Goal: Task Accomplishment & Management: Complete application form

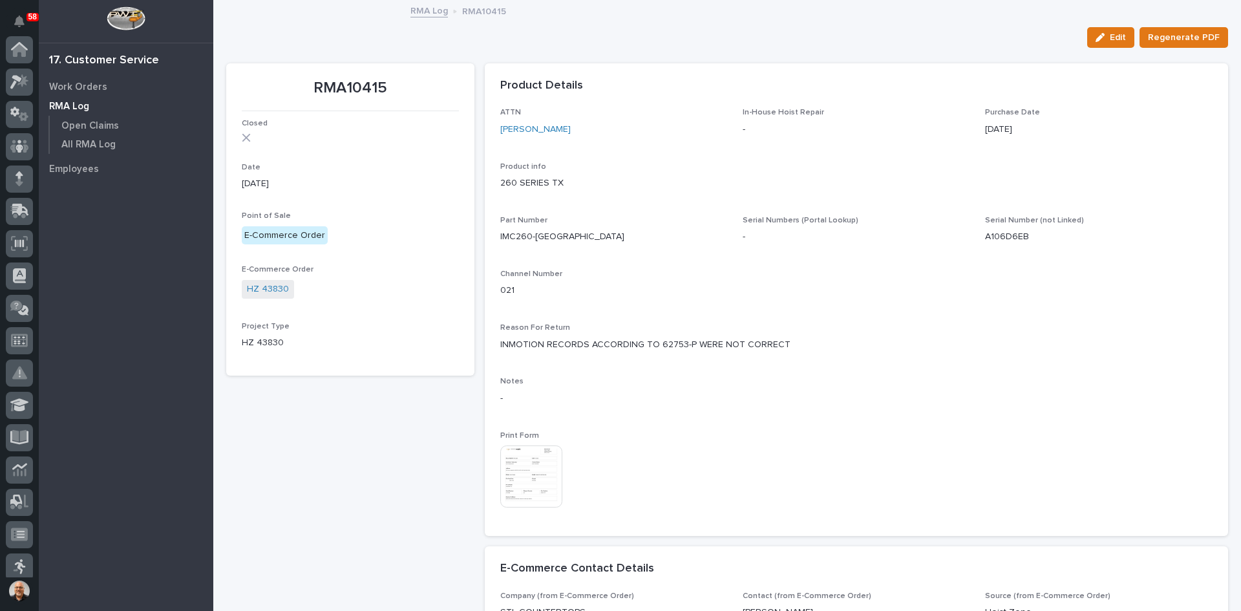
scroll to position [202, 0]
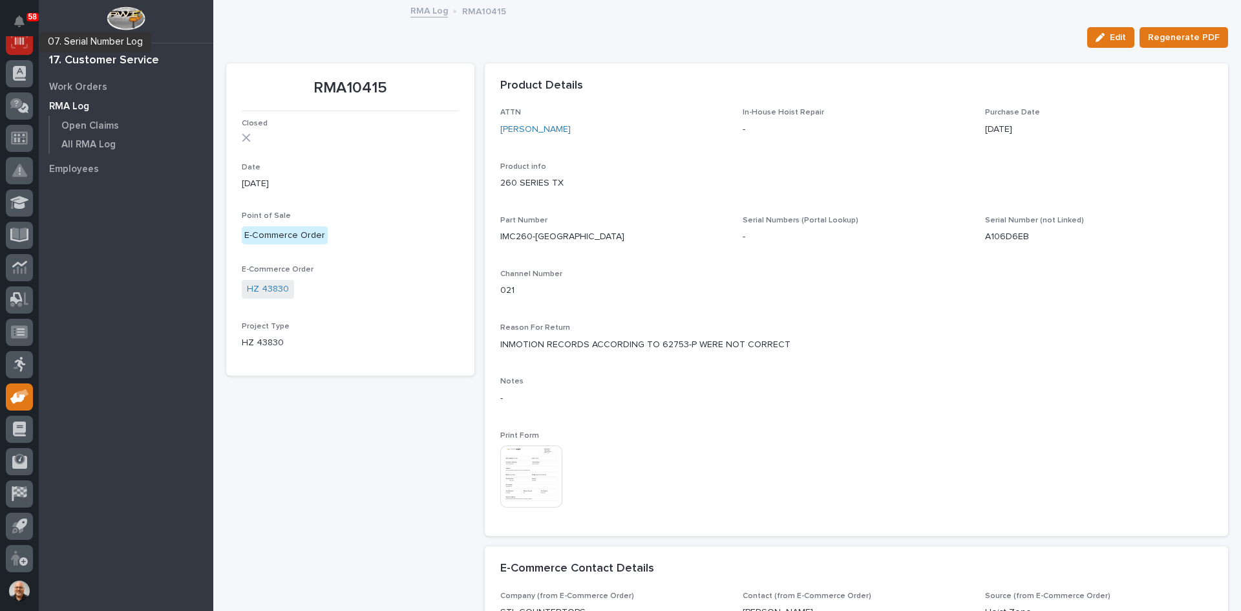
click at [19, 44] on icon at bounding box center [19, 41] width 17 height 15
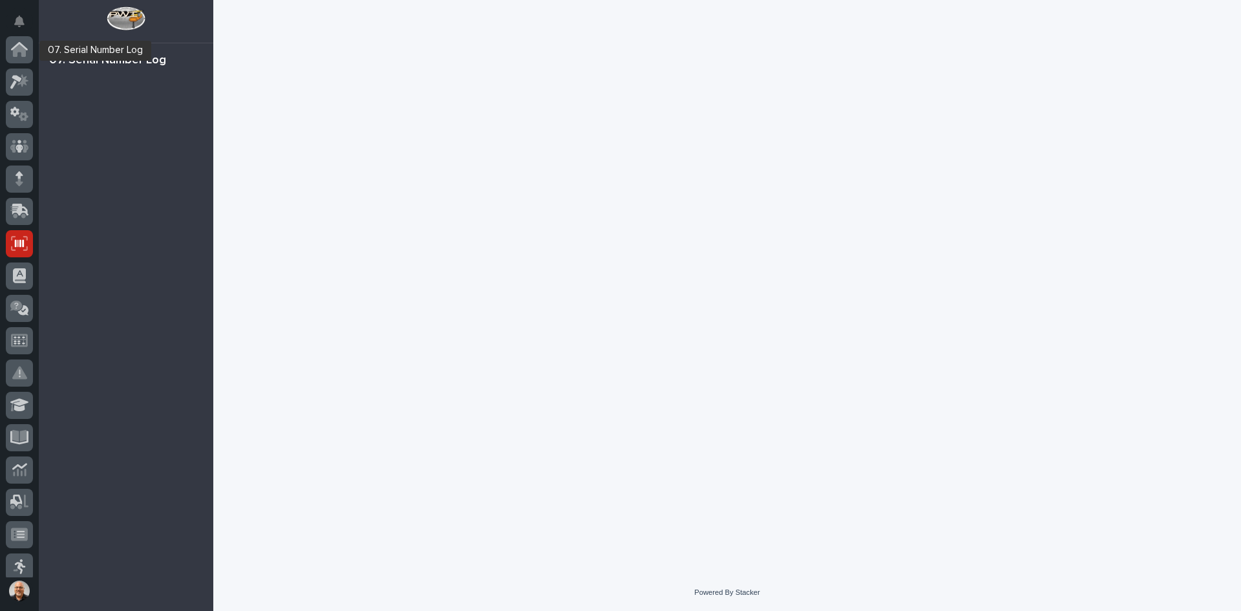
scroll to position [194, 0]
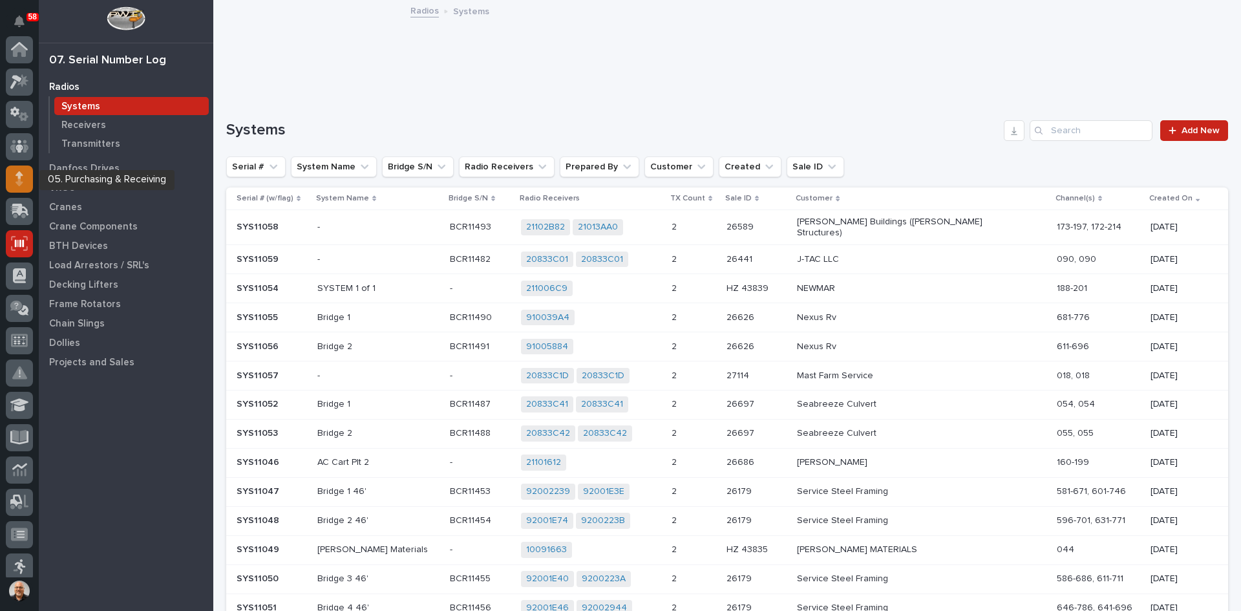
click at [16, 184] on icon at bounding box center [20, 178] width 8 height 15
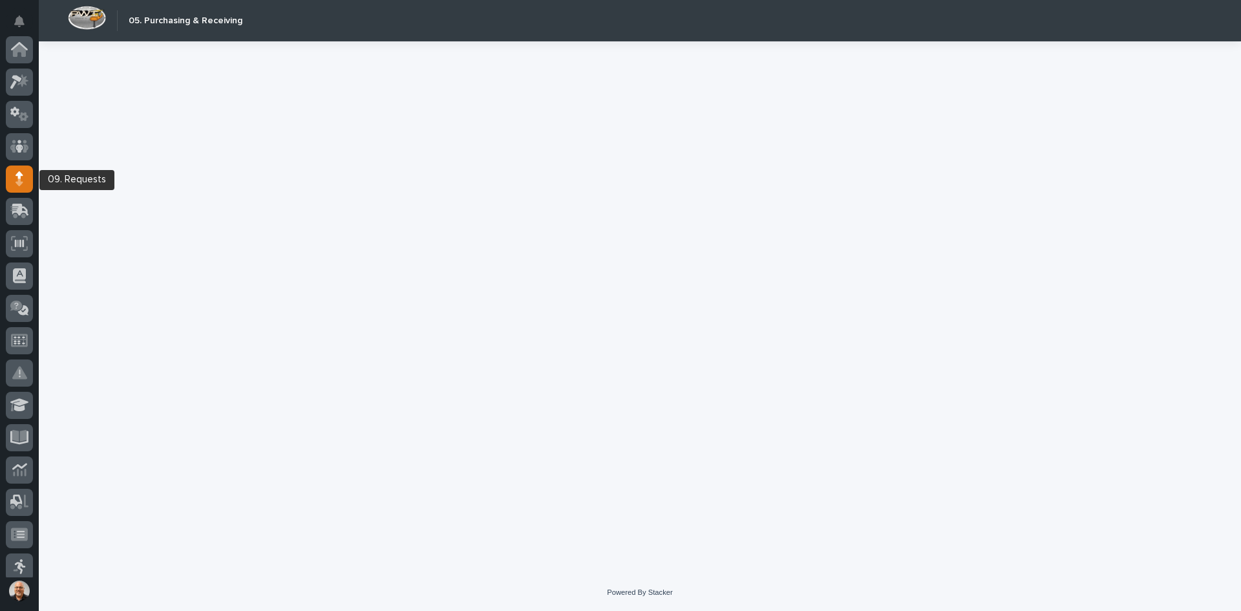
scroll to position [129, 0]
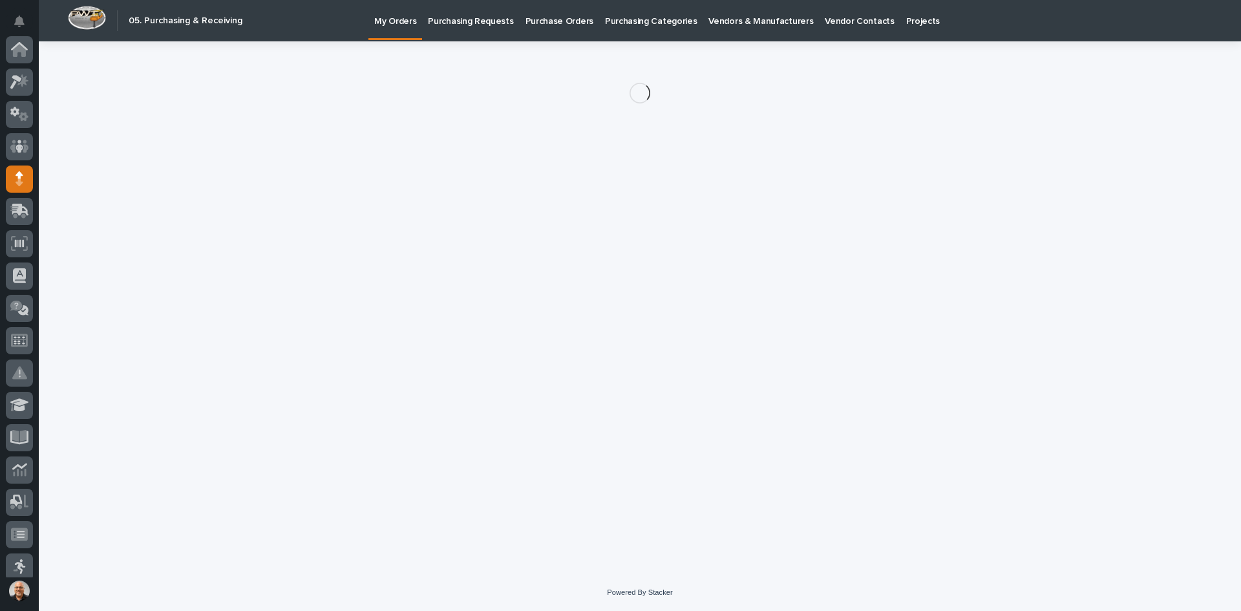
scroll to position [129, 0]
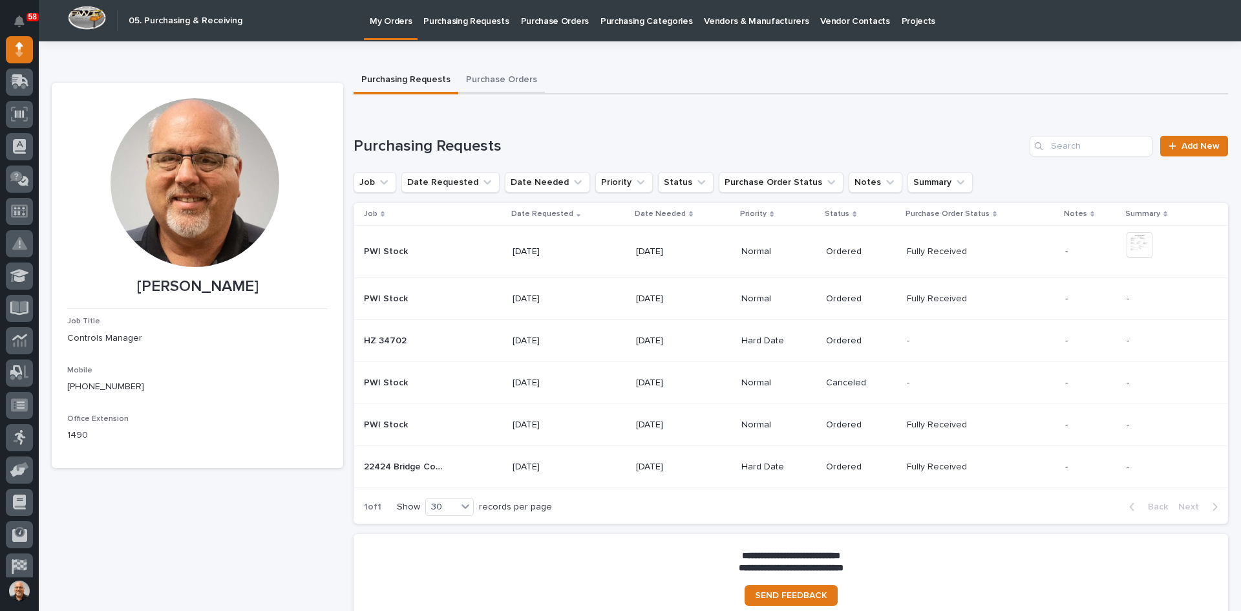
click at [499, 77] on button "Purchase Orders" at bounding box center [501, 80] width 87 height 27
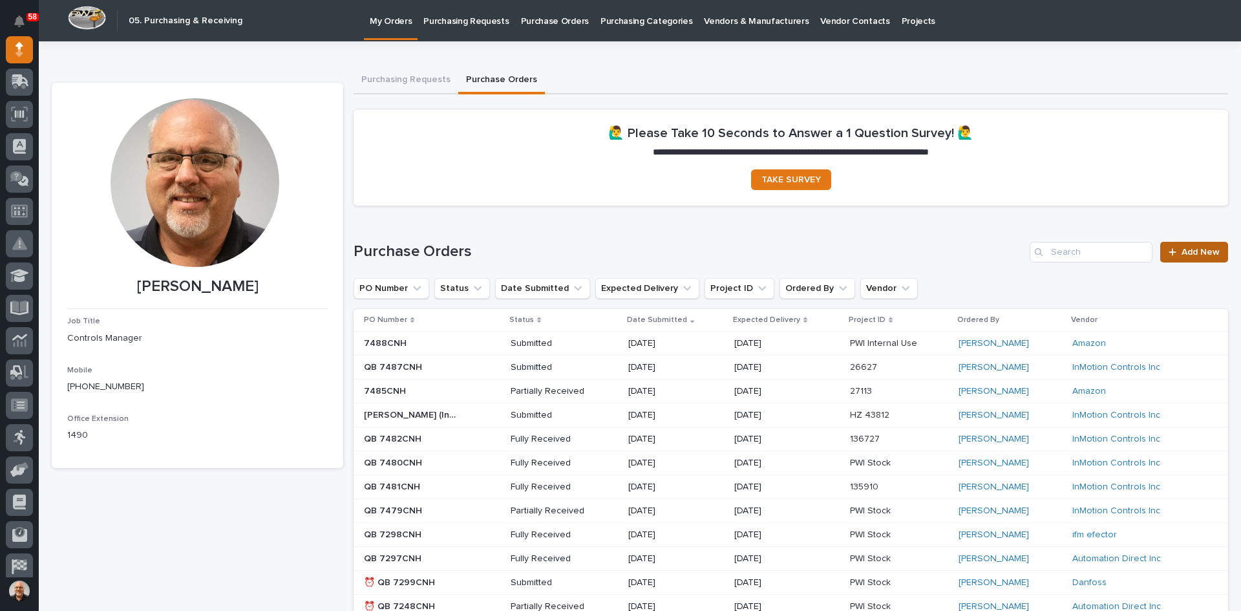
click at [1179, 257] on link "Add New" at bounding box center [1194, 252] width 68 height 21
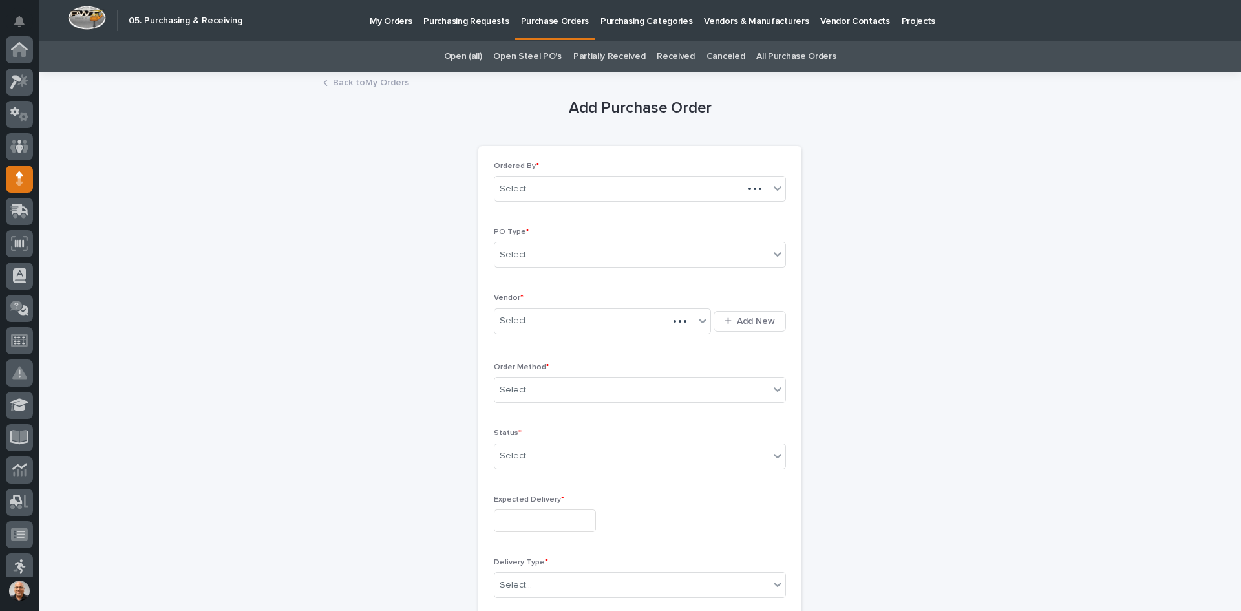
scroll to position [129, 0]
click at [540, 256] on div "Select..." at bounding box center [631, 254] width 275 height 21
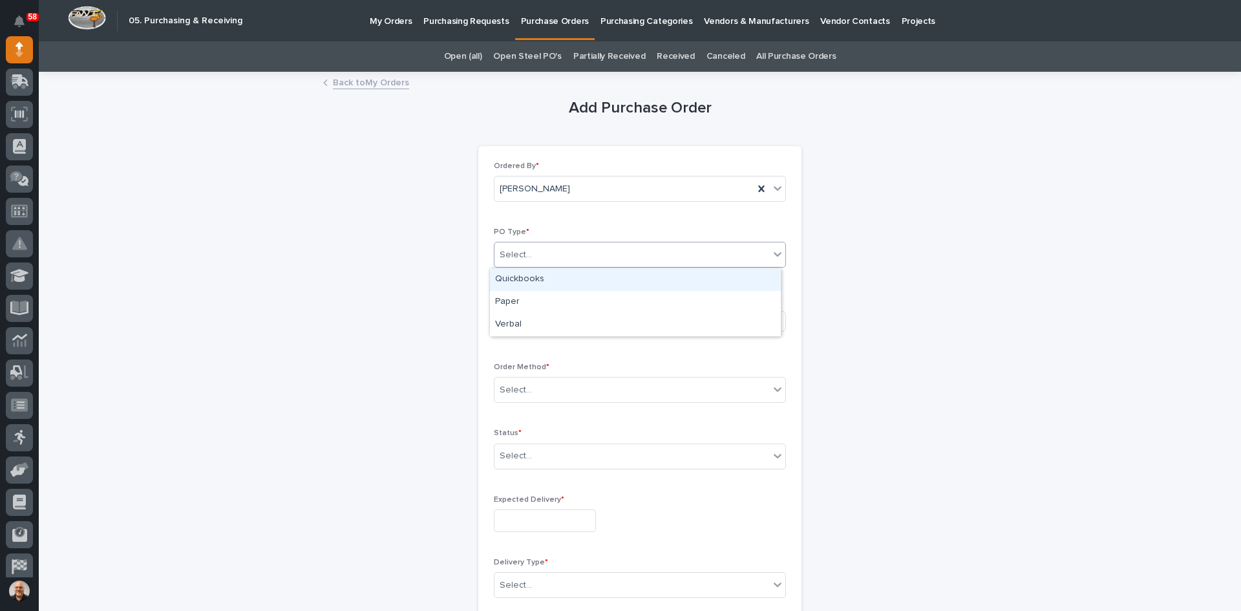
click at [529, 281] on div "Quickbooks" at bounding box center [635, 279] width 291 height 23
click at [533, 321] on input "text" at bounding box center [533, 320] width 1 height 11
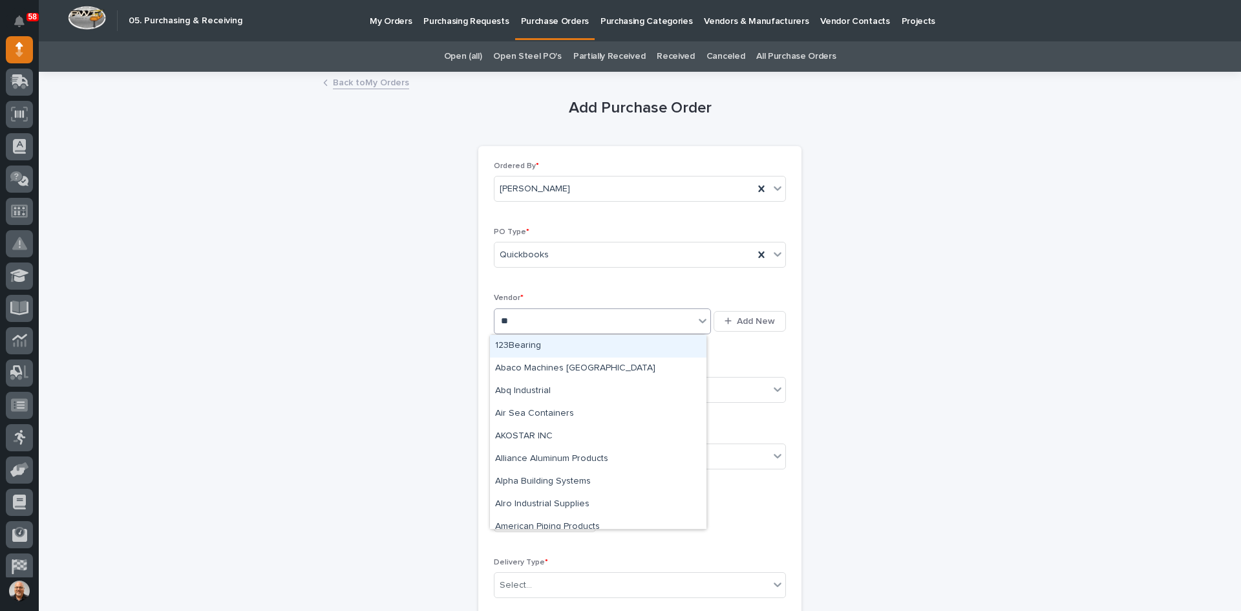
type input "***"
click at [553, 346] on div "InMotion Controls Inc" at bounding box center [598, 346] width 217 height 23
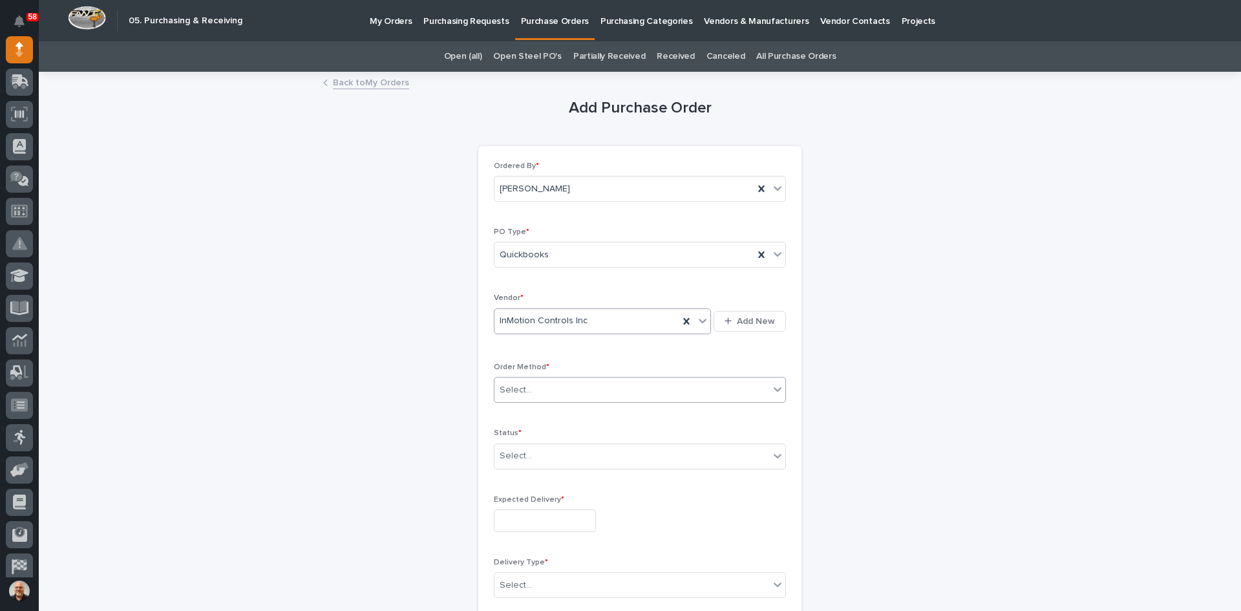
click at [533, 388] on div "Select..." at bounding box center [631, 389] width 275 height 21
click at [519, 436] on div "Email" at bounding box center [635, 437] width 291 height 23
click at [534, 458] on div "Select..." at bounding box center [631, 455] width 275 height 21
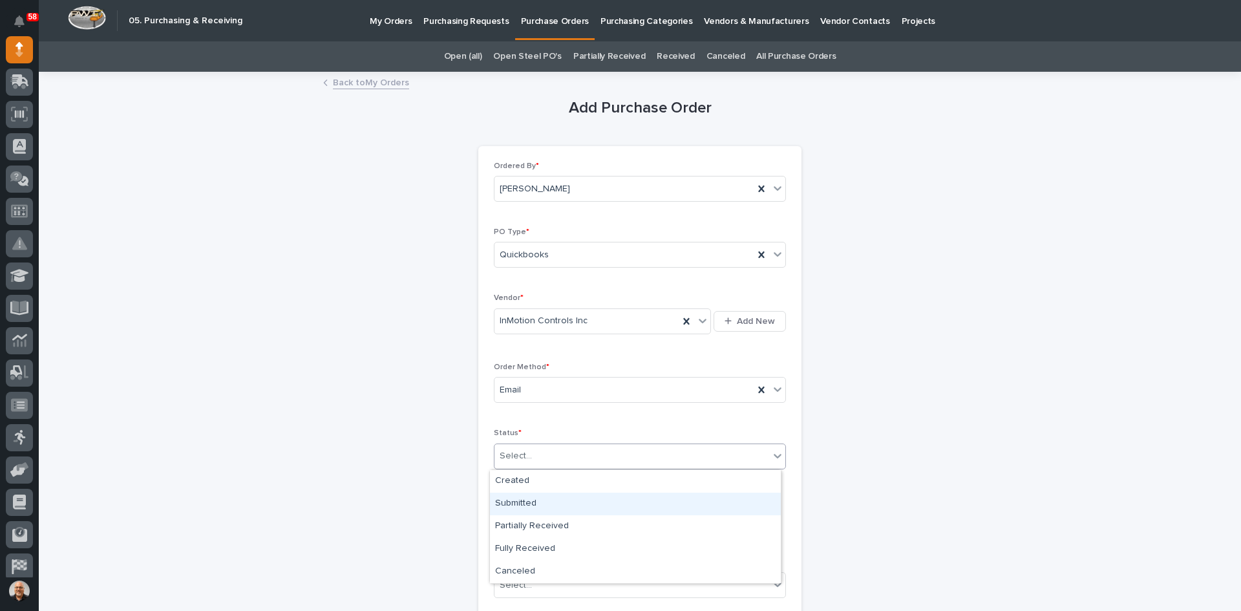
click at [526, 501] on div "Submitted" at bounding box center [635, 503] width 291 height 23
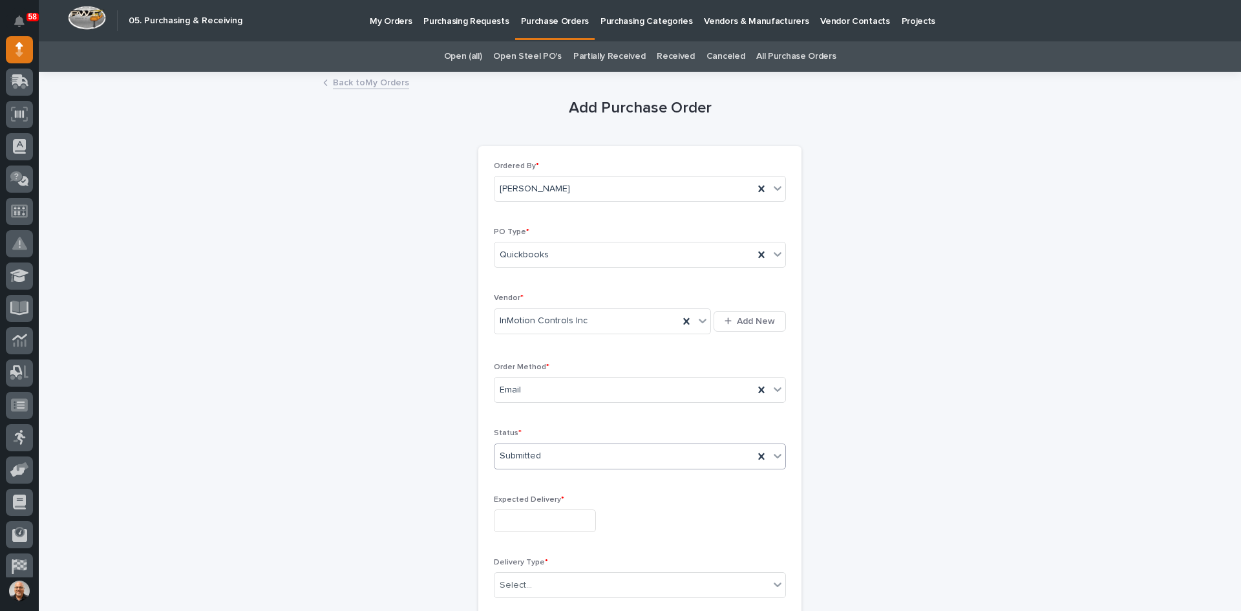
click at [535, 516] on input "text" at bounding box center [545, 520] width 102 height 23
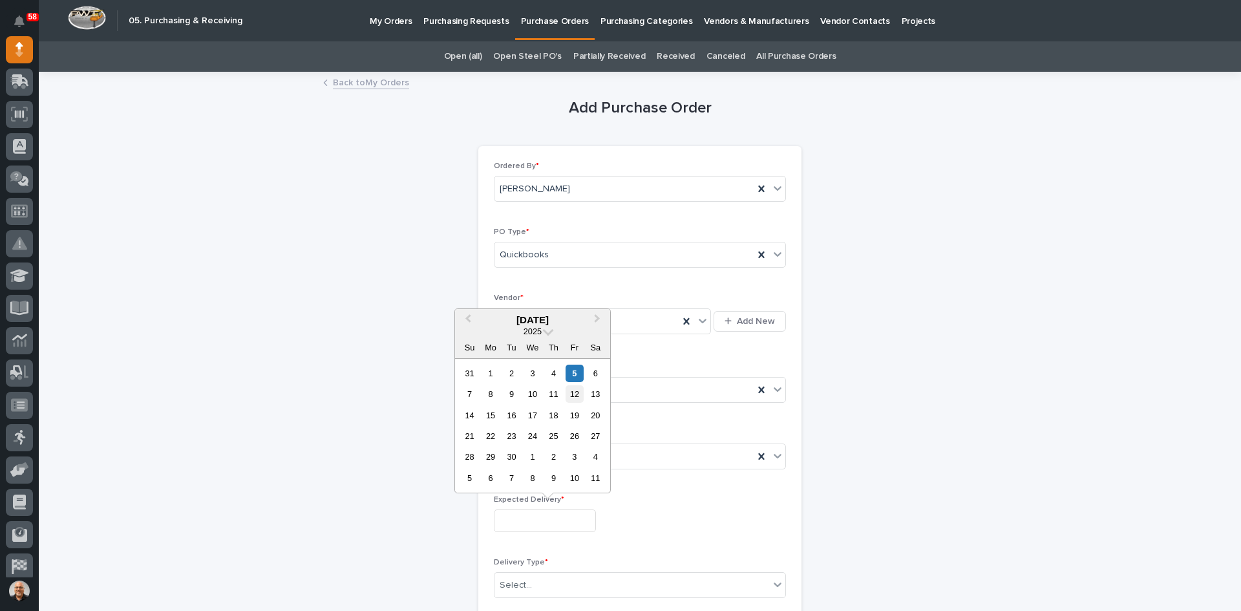
click at [576, 393] on div "12" at bounding box center [573, 393] width 17 height 17
type input "**********"
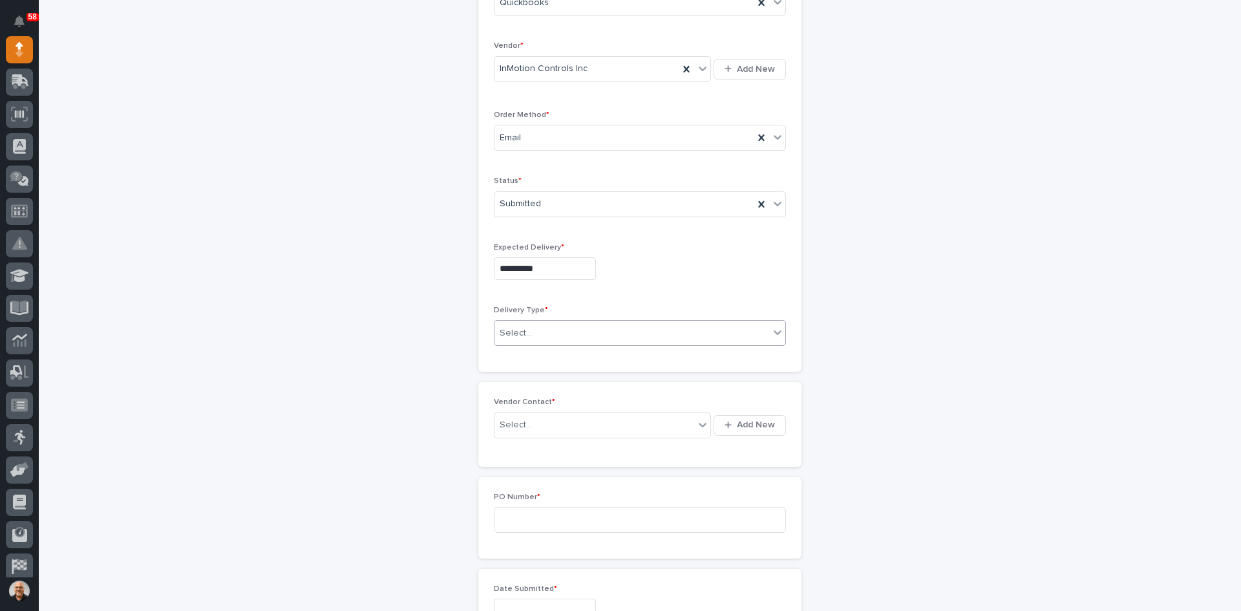
scroll to position [259, 0]
click at [533, 326] on div "Select..." at bounding box center [631, 326] width 275 height 21
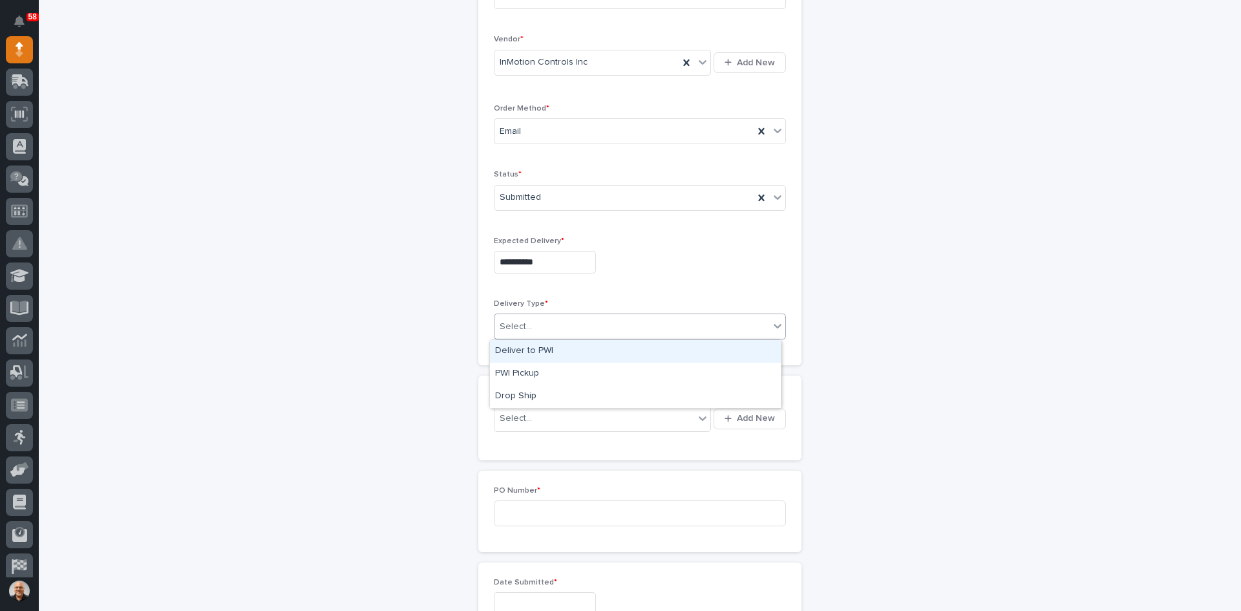
click at [530, 348] on div "Deliver to PWI" at bounding box center [635, 351] width 291 height 23
click at [573, 414] on div "Select..." at bounding box center [594, 418] width 200 height 21
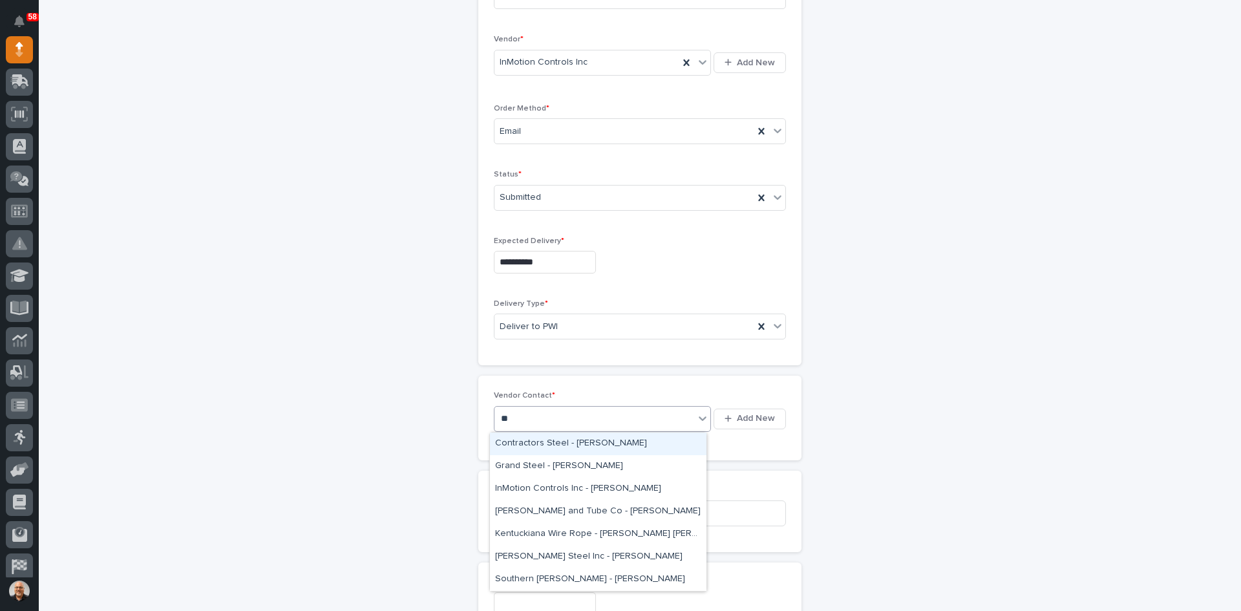
type input "***"
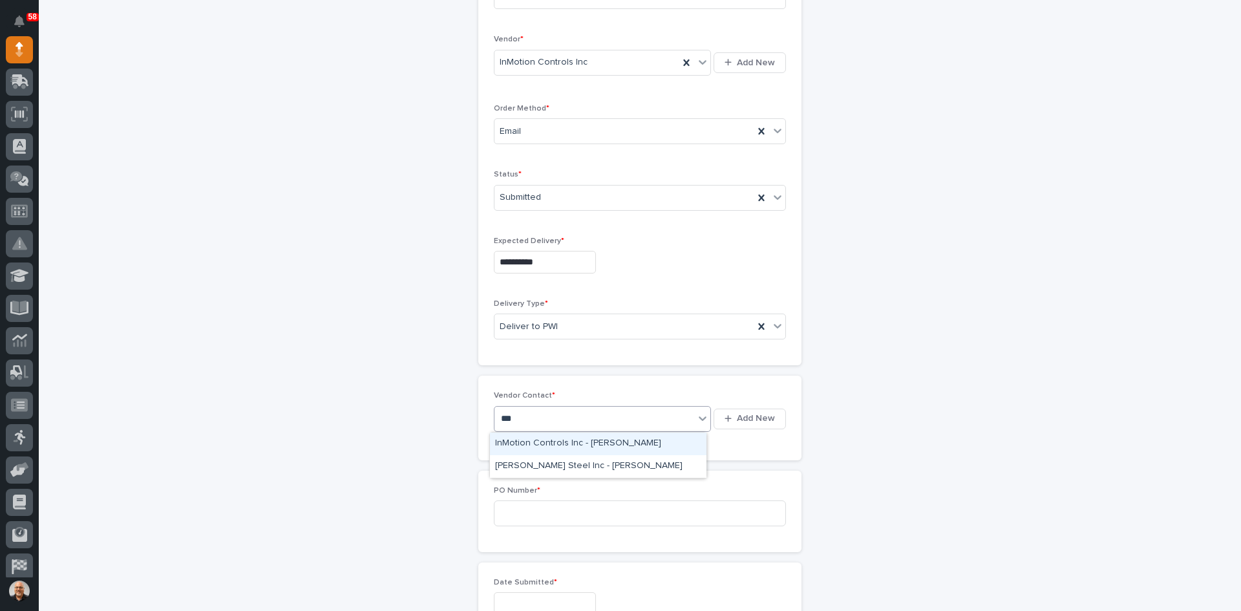
click at [551, 439] on div "InMotion Controls Inc - [PERSON_NAME]" at bounding box center [598, 443] width 217 height 23
click at [507, 512] on input at bounding box center [640, 513] width 292 height 26
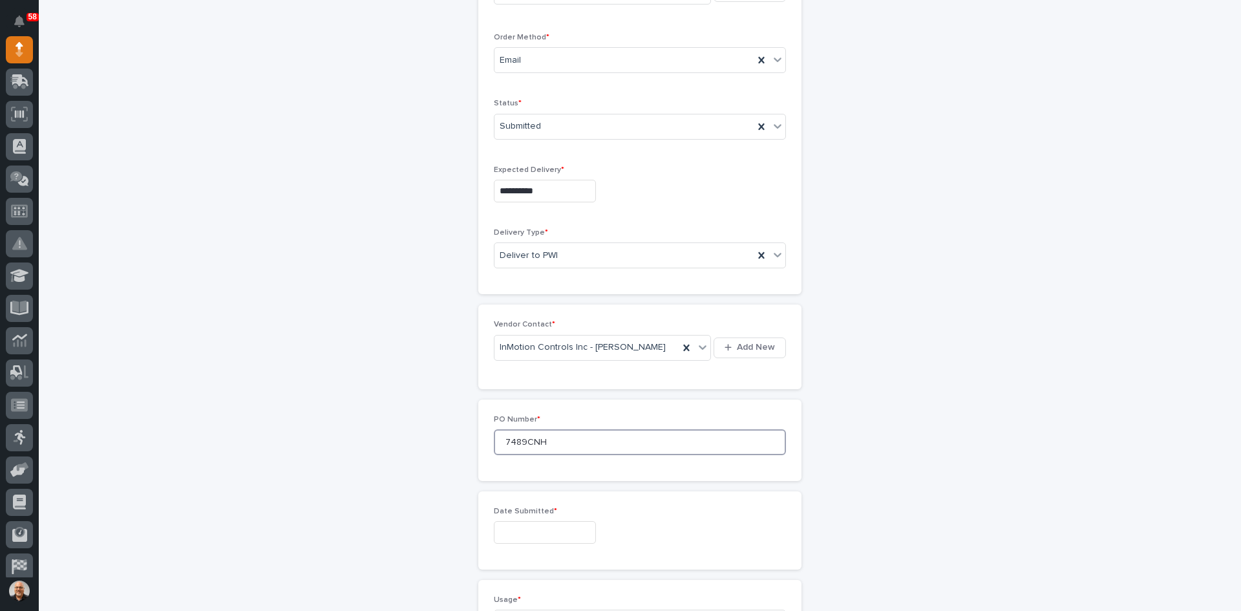
scroll to position [517, 0]
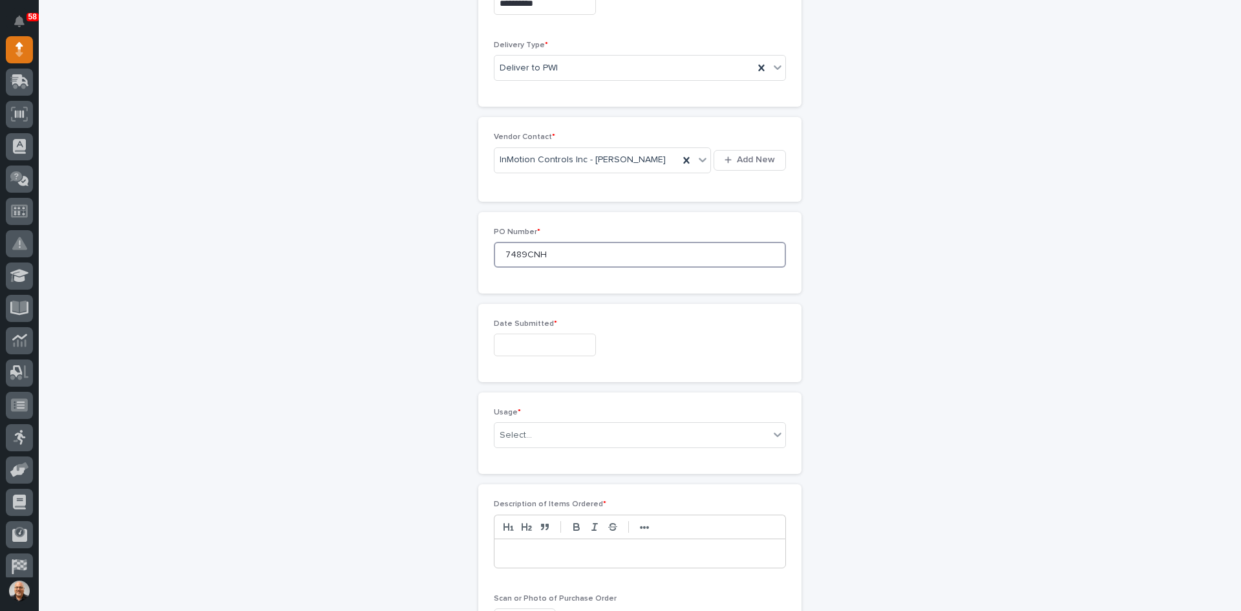
type input "7489CNH"
click at [511, 338] on input "text" at bounding box center [545, 344] width 102 height 23
click at [576, 193] on div "5" at bounding box center [573, 197] width 17 height 17
type input "**********"
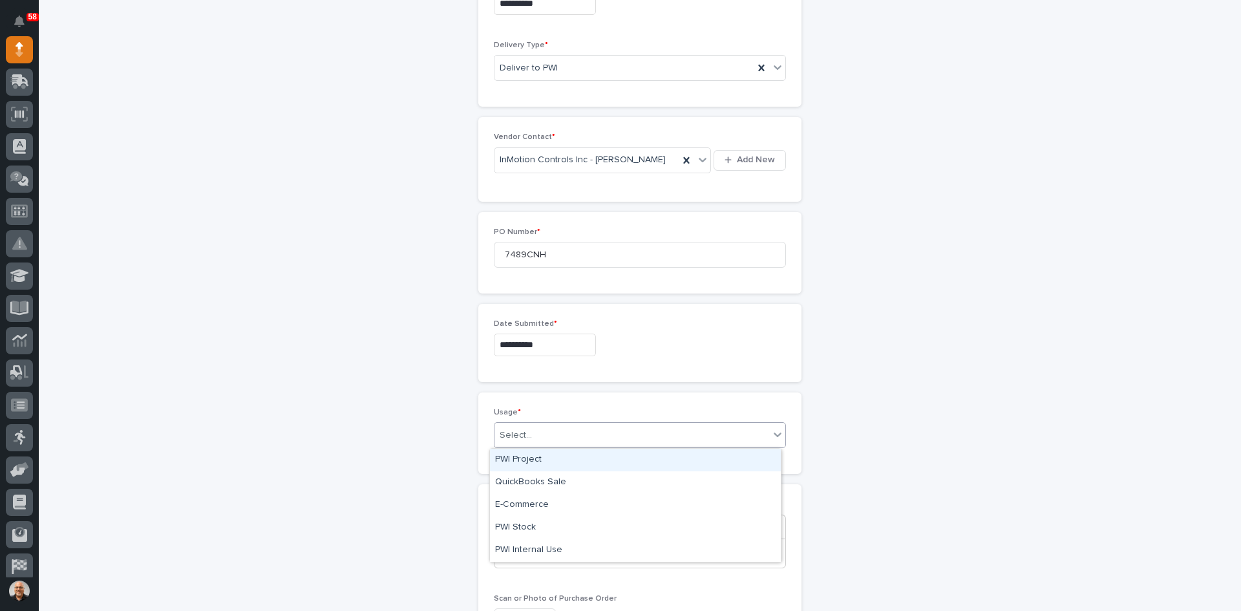
click at [535, 431] on div "Select..." at bounding box center [631, 435] width 275 height 21
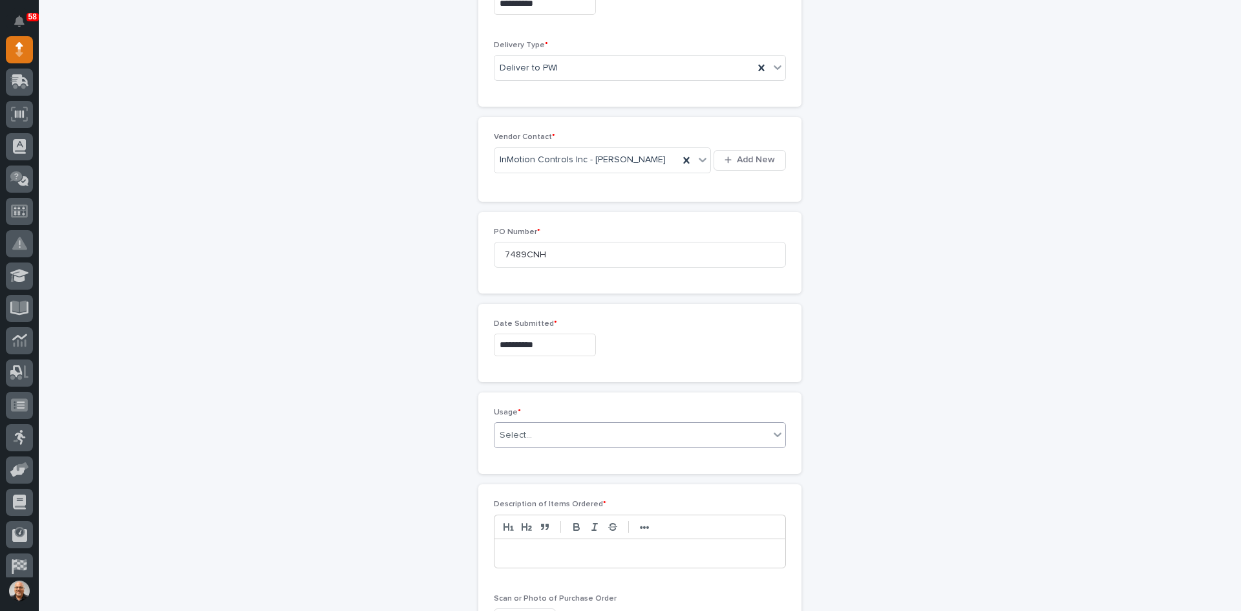
click at [541, 434] on div "Select..." at bounding box center [631, 435] width 275 height 21
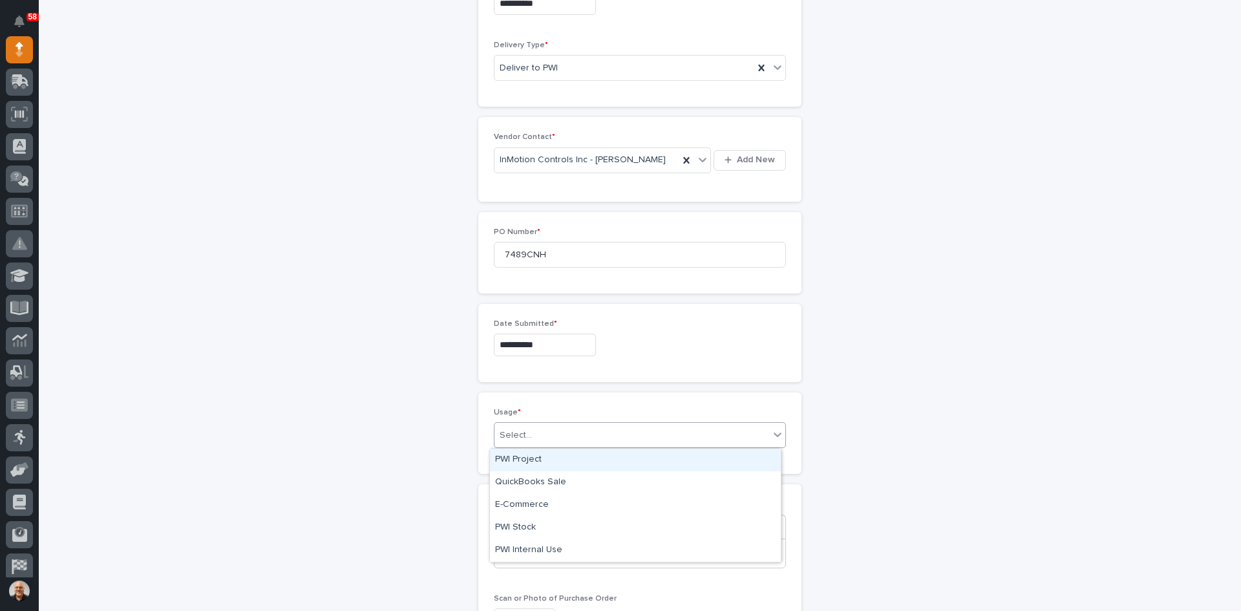
click at [540, 439] on div "Select..." at bounding box center [631, 435] width 275 height 21
click at [531, 459] on div "PWI Project" at bounding box center [635, 460] width 291 height 23
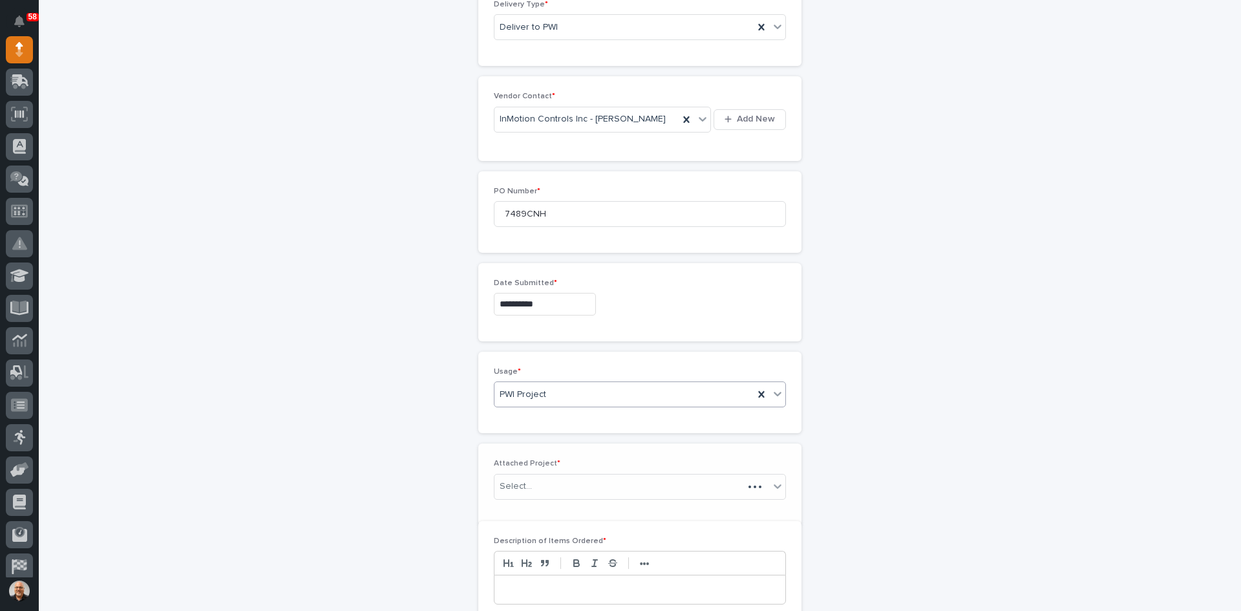
scroll to position [563, 0]
click at [533, 475] on div at bounding box center [533, 481] width 1 height 14
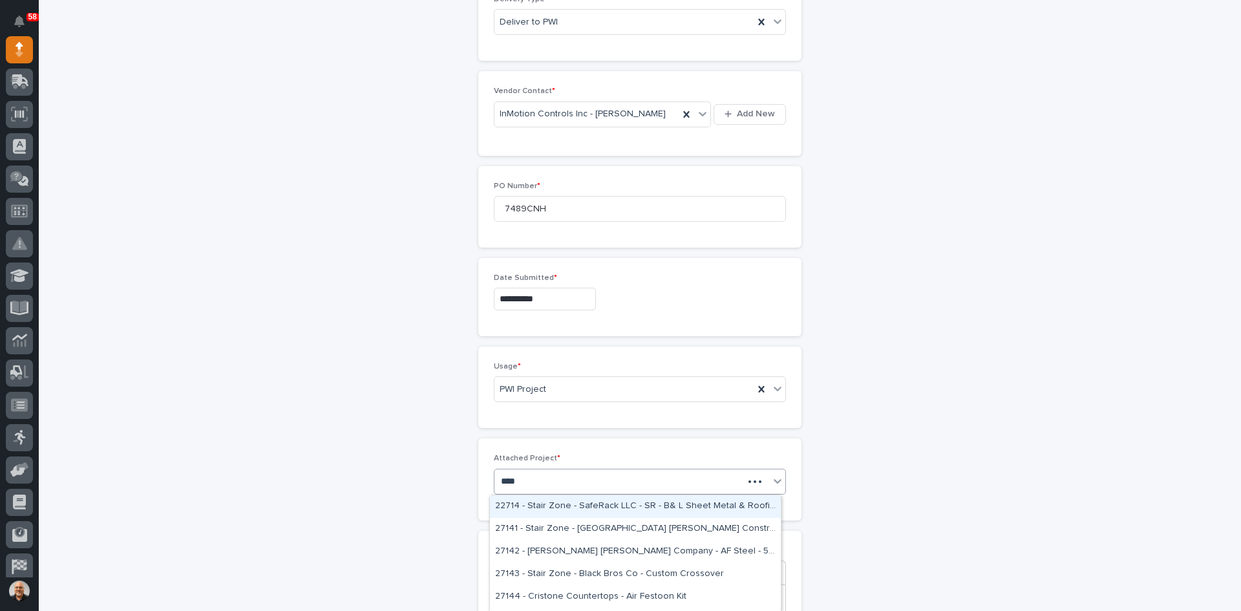
type input "*****"
click at [545, 500] on div "27142 - [PERSON_NAME] [PERSON_NAME] Company - AF Steel - 5 Ton Bridges" at bounding box center [635, 506] width 291 height 23
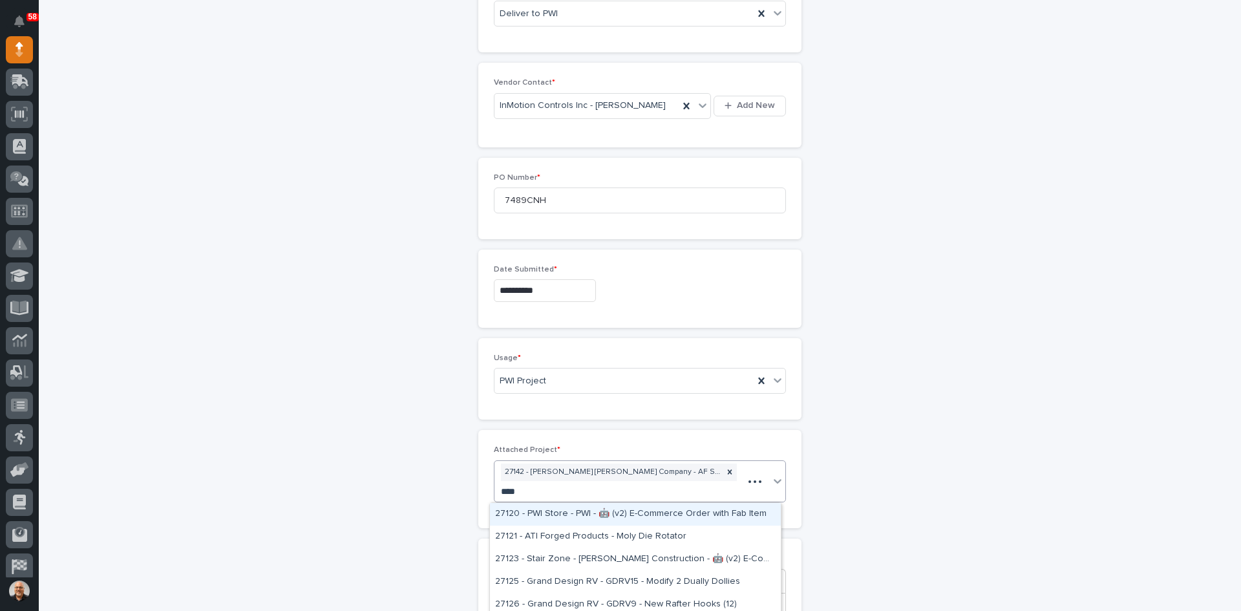
type input "*****"
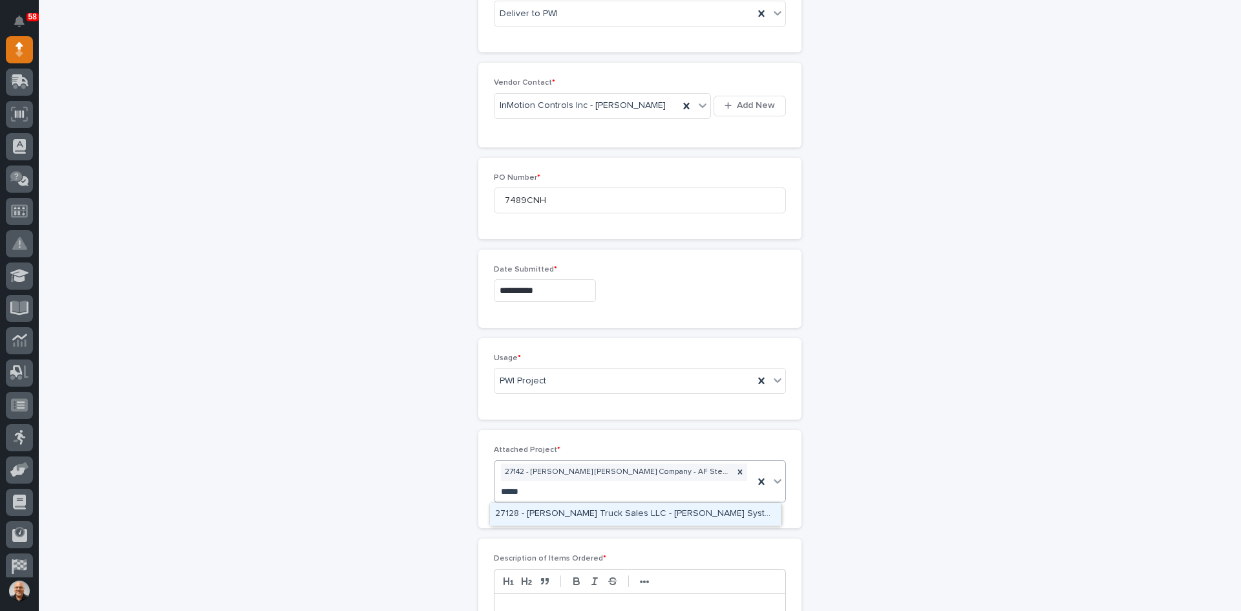
click at [673, 507] on div "27128 - [PERSON_NAME] Truck Sales LLC - [PERSON_NAME] Systems" at bounding box center [635, 514] width 291 height 23
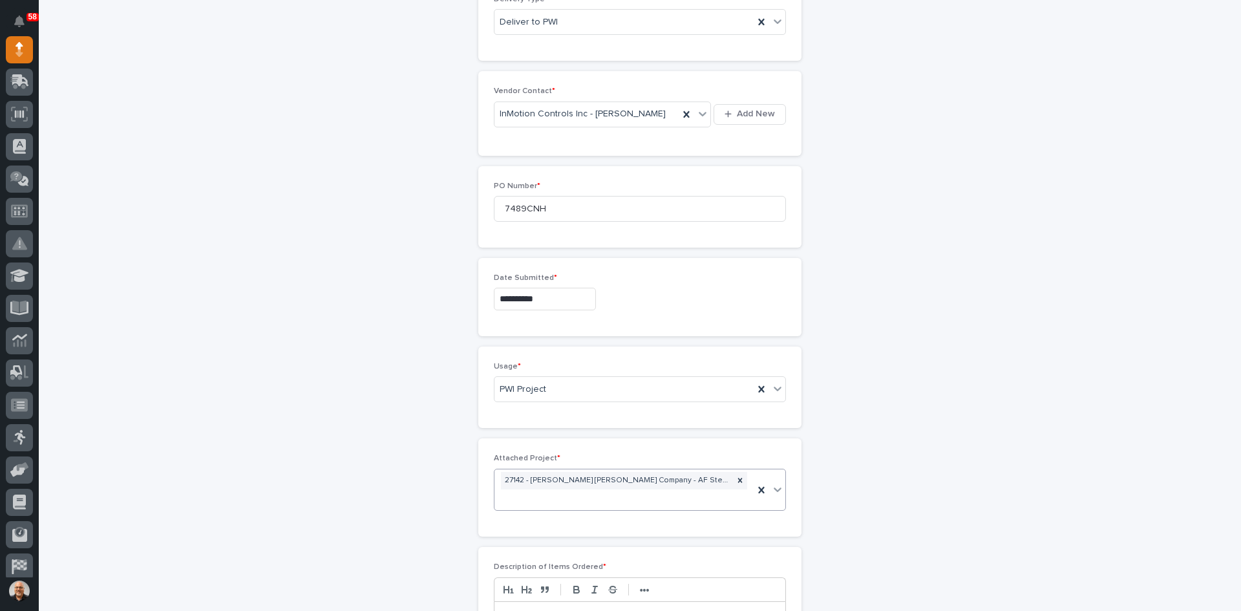
scroll to position [572, 0]
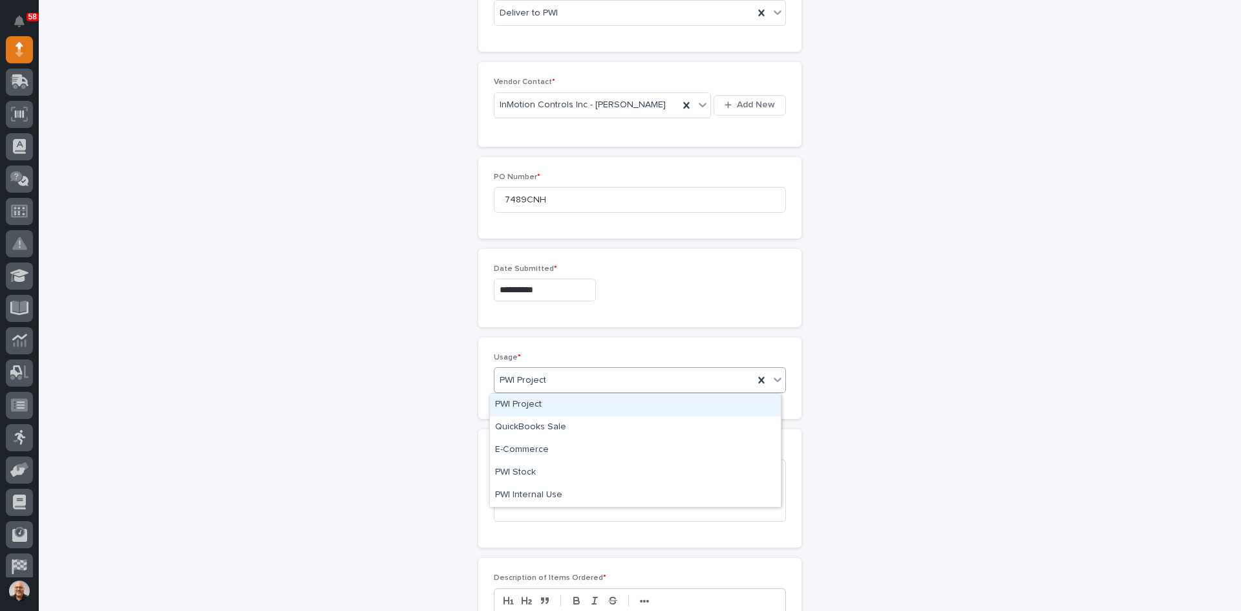
click at [603, 380] on div "PWI Project" at bounding box center [623, 380] width 259 height 21
click at [562, 404] on div "PWI Project" at bounding box center [635, 405] width 291 height 23
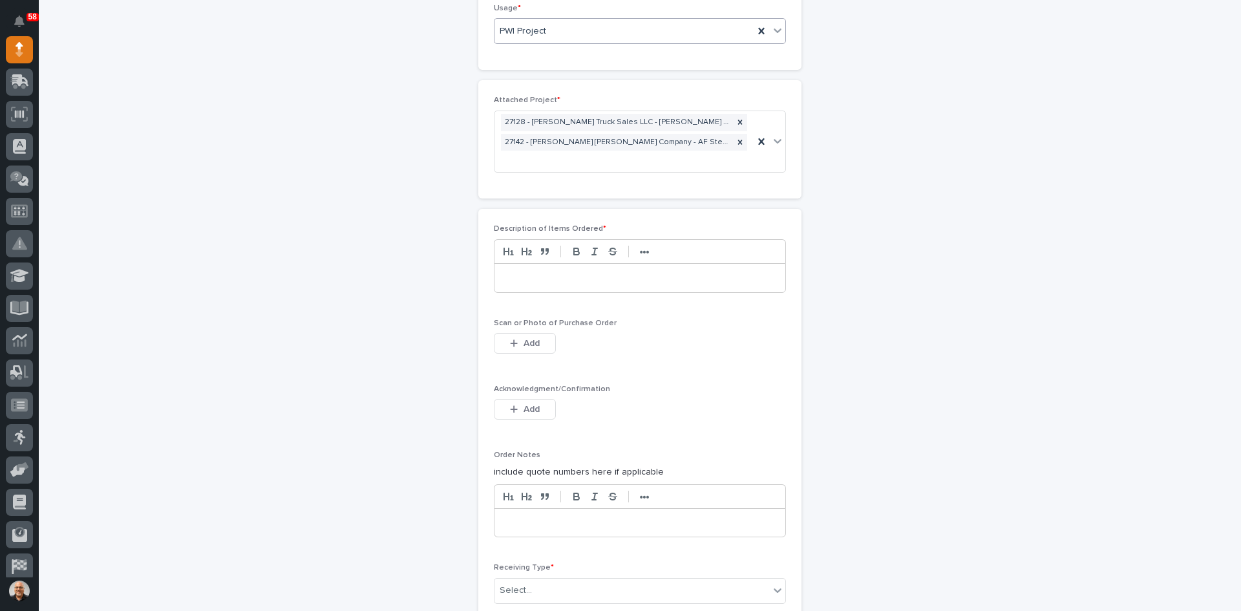
scroll to position [1024, 0]
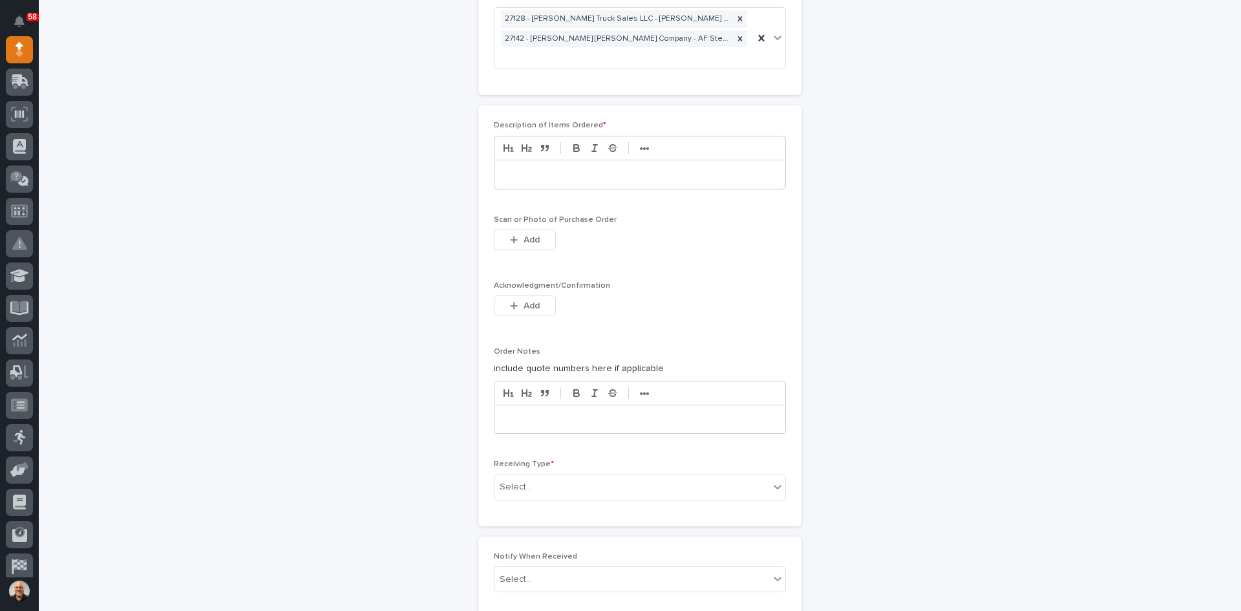
click at [504, 413] on p at bounding box center [639, 419] width 271 height 13
click at [531, 234] on span "Add" at bounding box center [531, 240] width 16 height 12
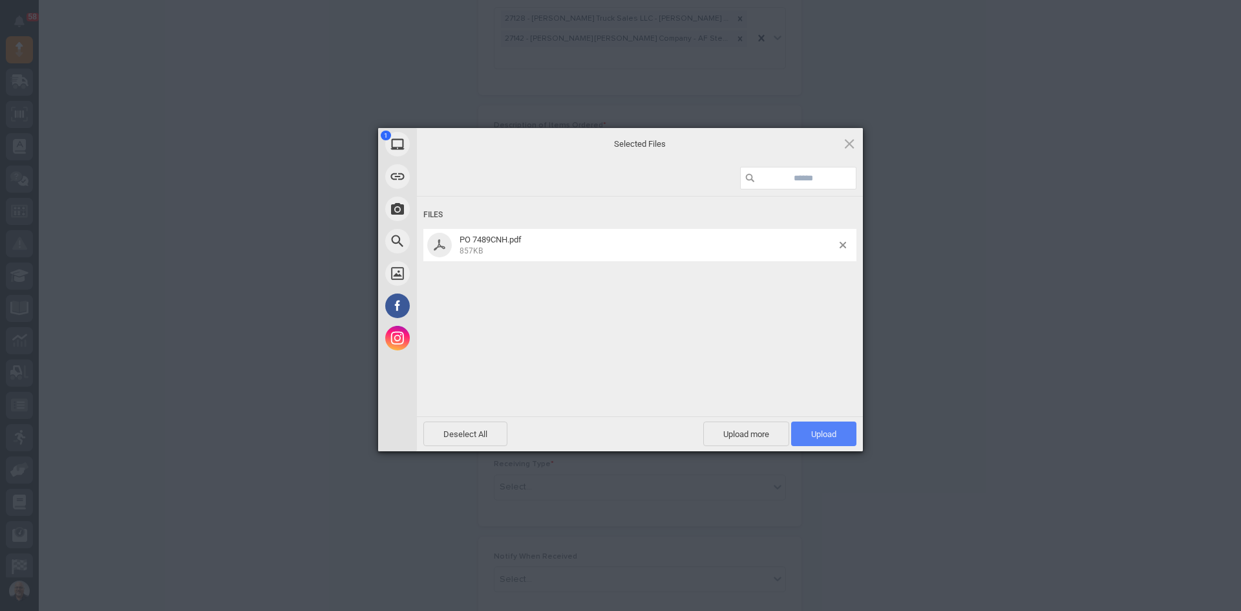
click at [819, 438] on span "Upload 1" at bounding box center [823, 434] width 25 height 10
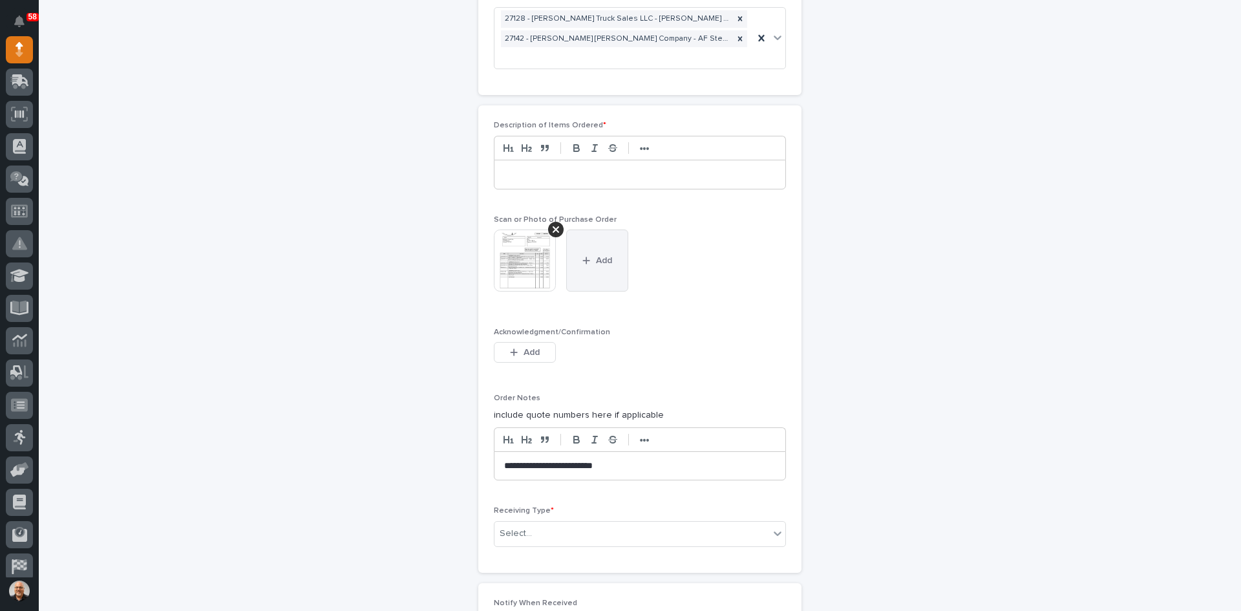
scroll to position [1089, 0]
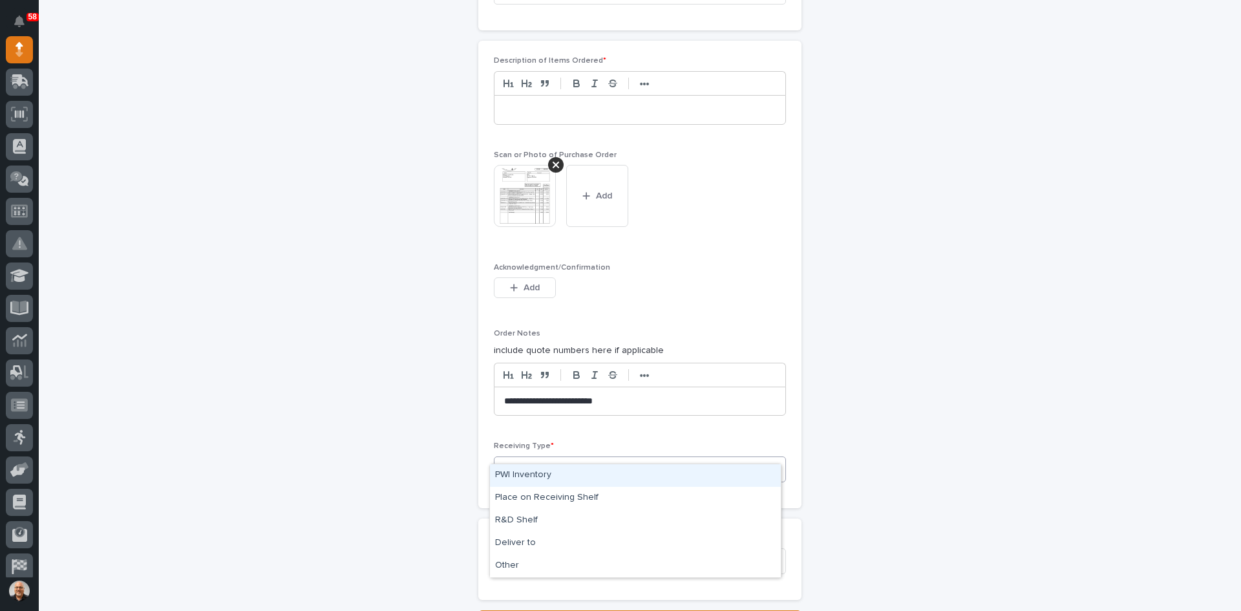
click at [545, 458] on div "Select..." at bounding box center [631, 468] width 275 height 21
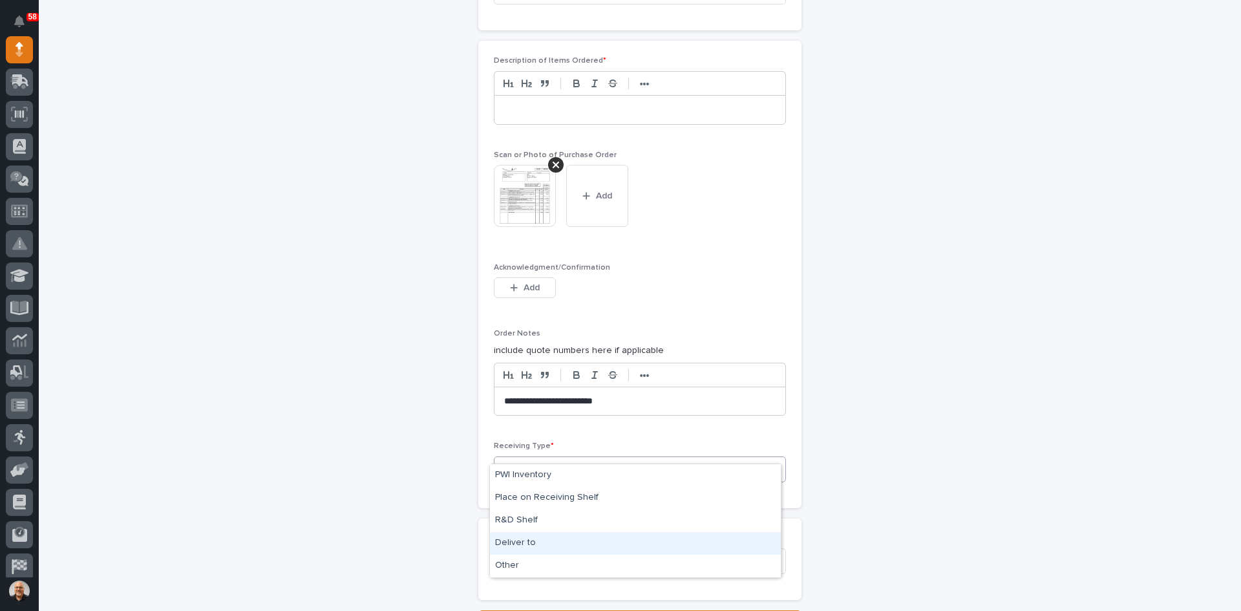
click at [523, 545] on div "Deliver to" at bounding box center [635, 543] width 291 height 23
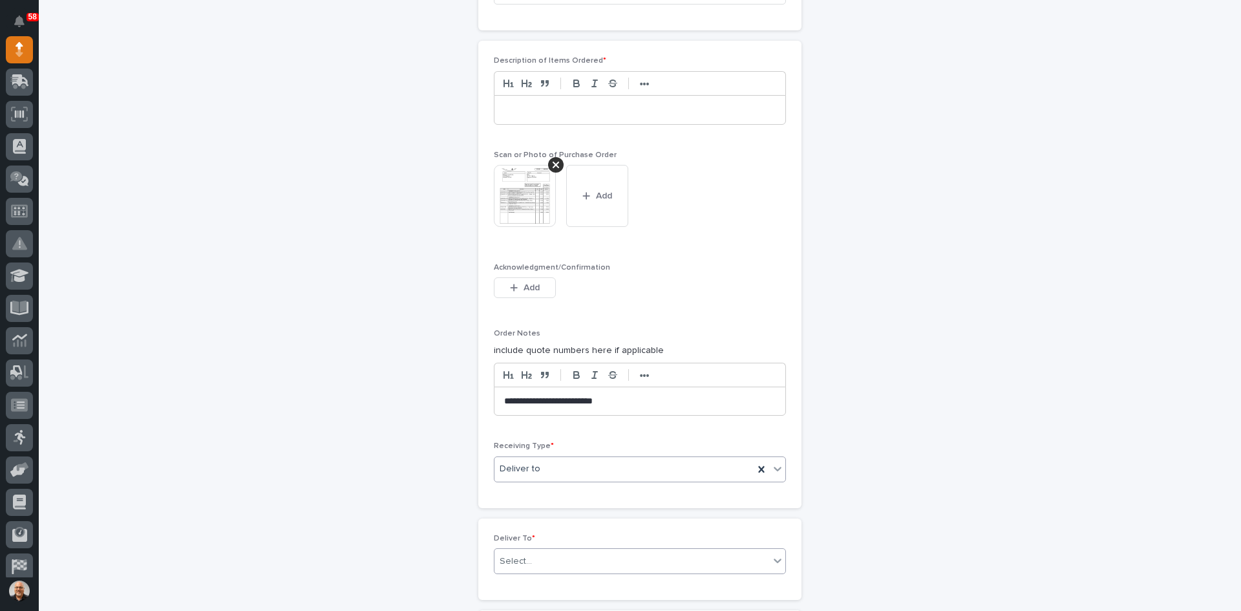
click at [545, 551] on div "Select..." at bounding box center [631, 561] width 275 height 21
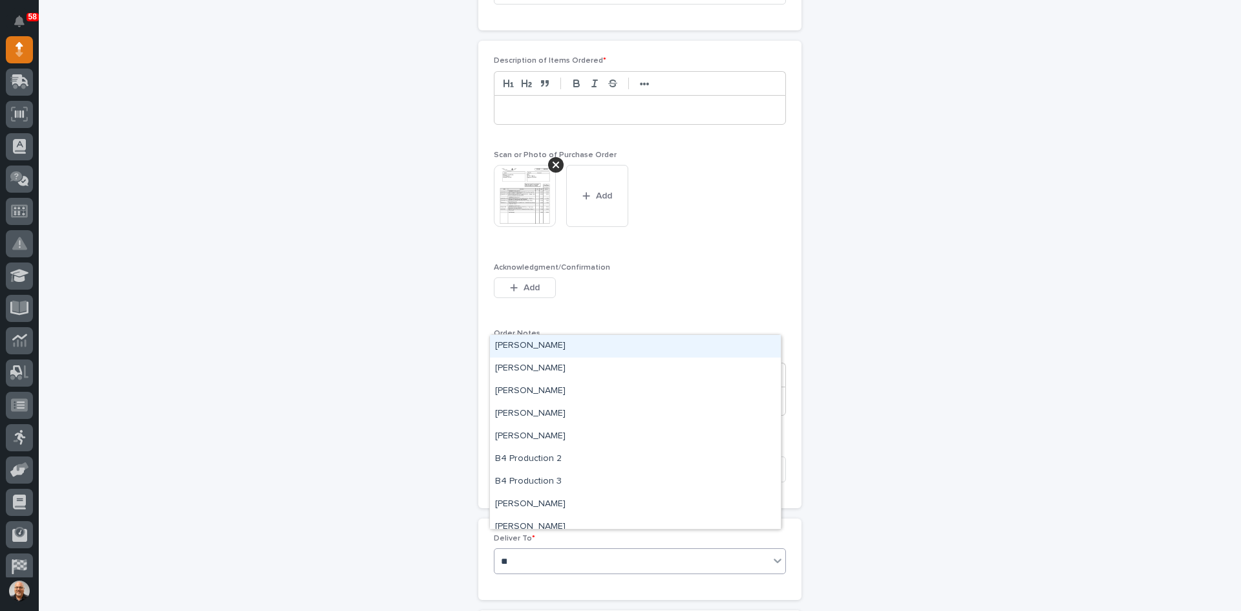
type input "***"
click at [531, 371] on div "[PERSON_NAME]" at bounding box center [635, 368] width 291 height 23
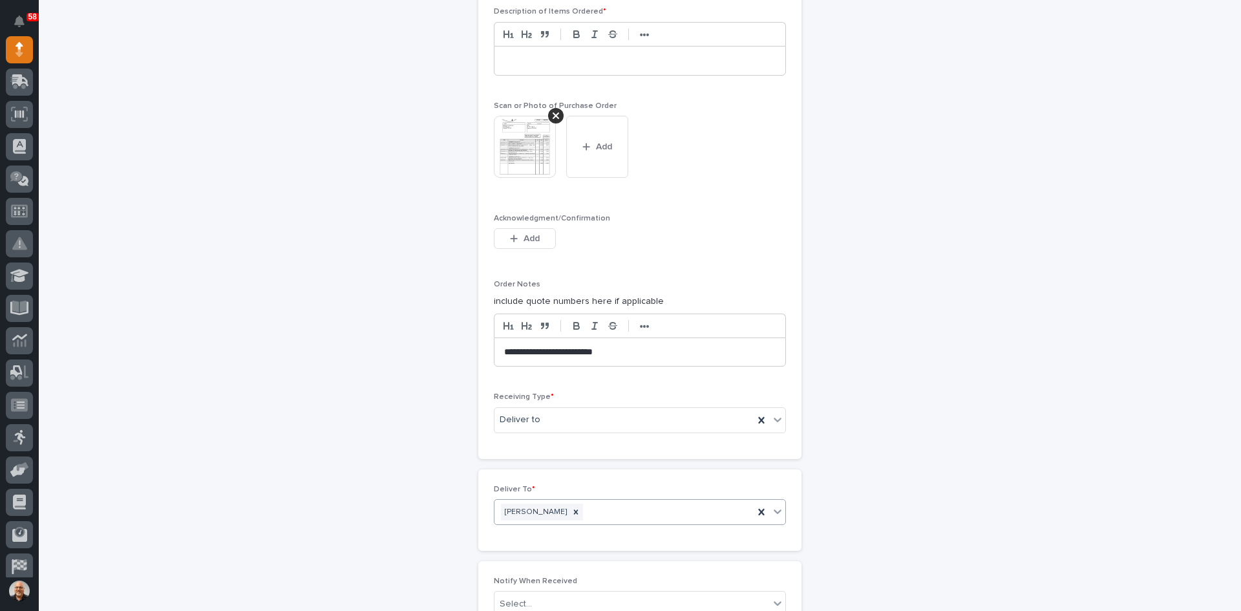
scroll to position [1284, 0]
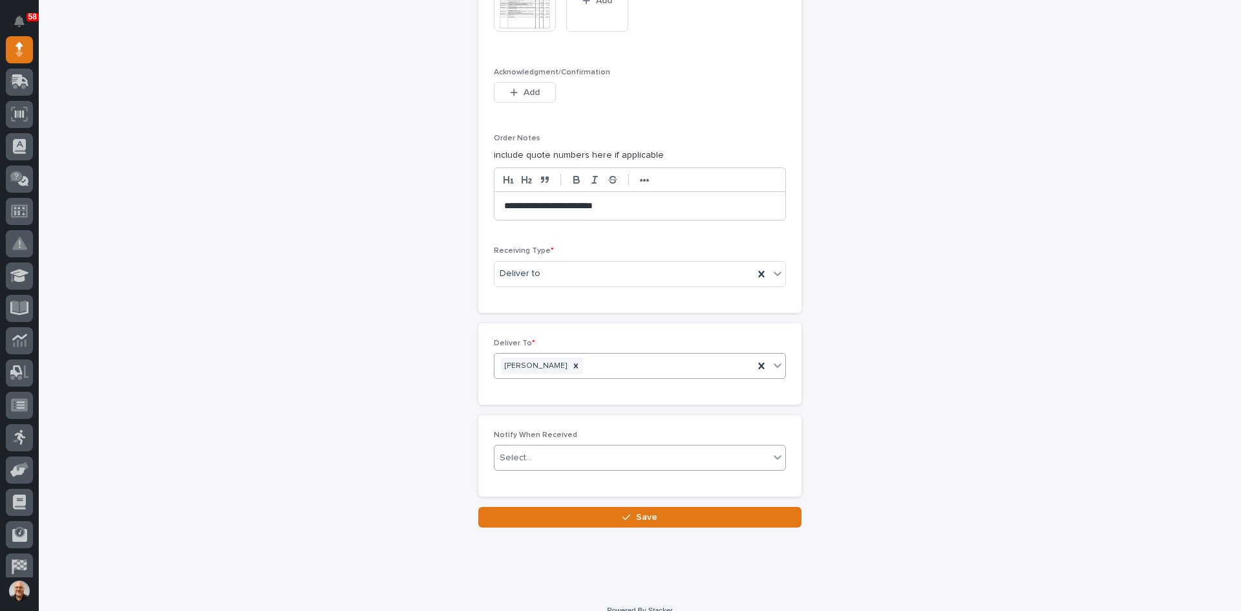
click at [540, 447] on div "Select..." at bounding box center [631, 457] width 275 height 21
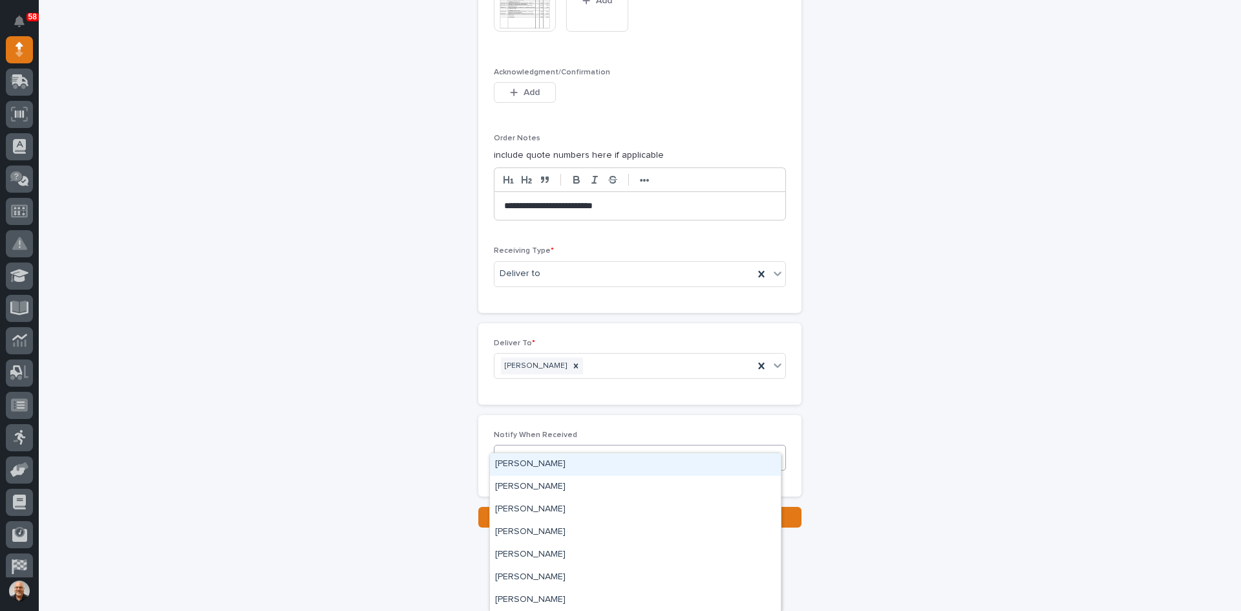
type input "***"
click at [533, 487] on div "[PERSON_NAME]" at bounding box center [635, 487] width 291 height 23
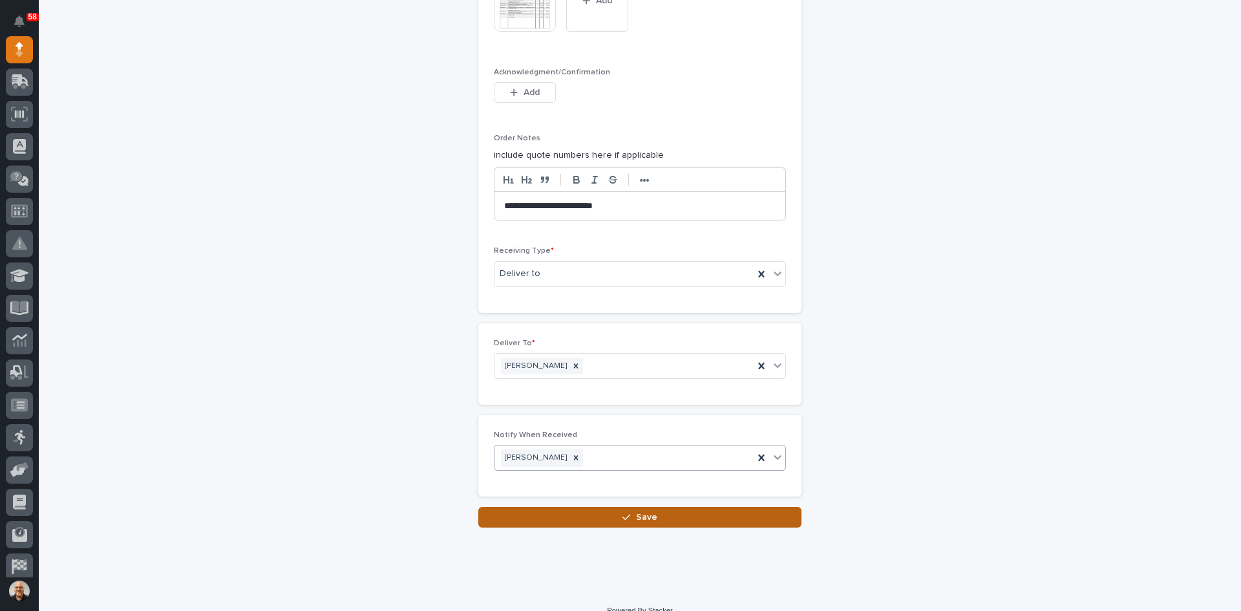
click at [640, 511] on span "Save" at bounding box center [646, 517] width 21 height 12
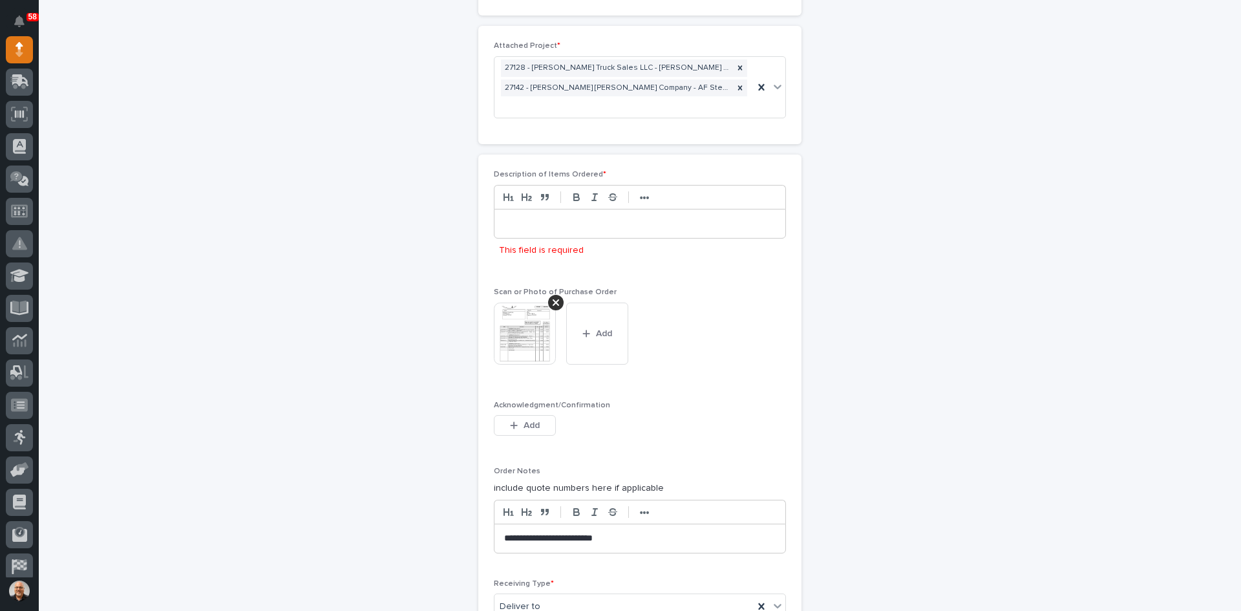
scroll to position [933, 0]
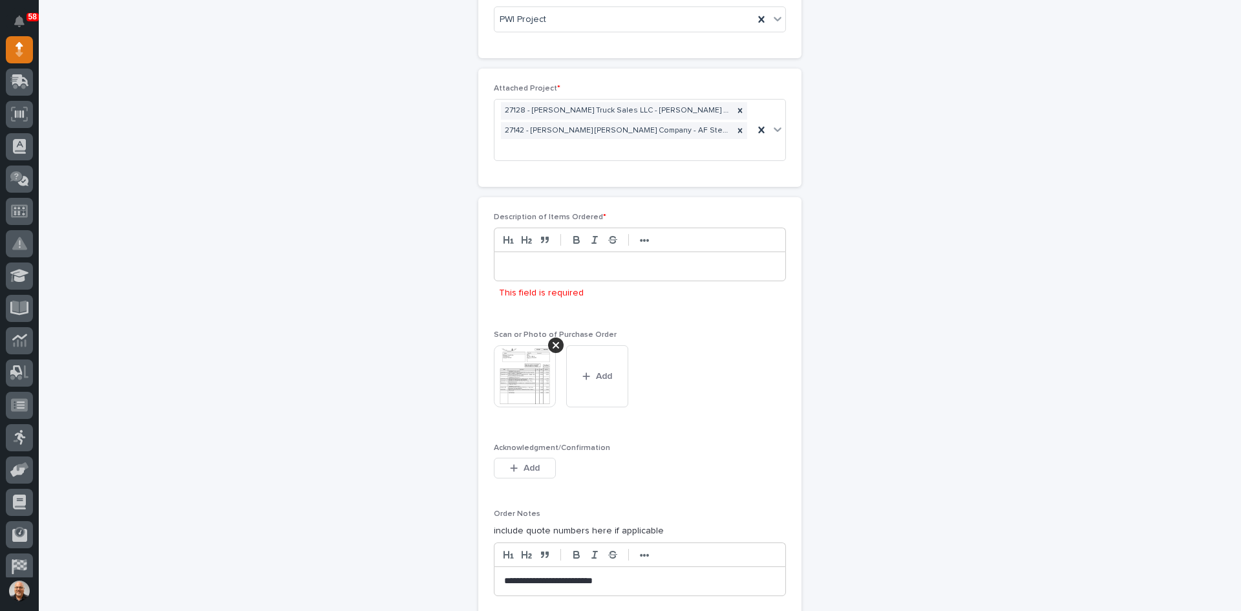
click at [522, 255] on div at bounding box center [639, 266] width 291 height 28
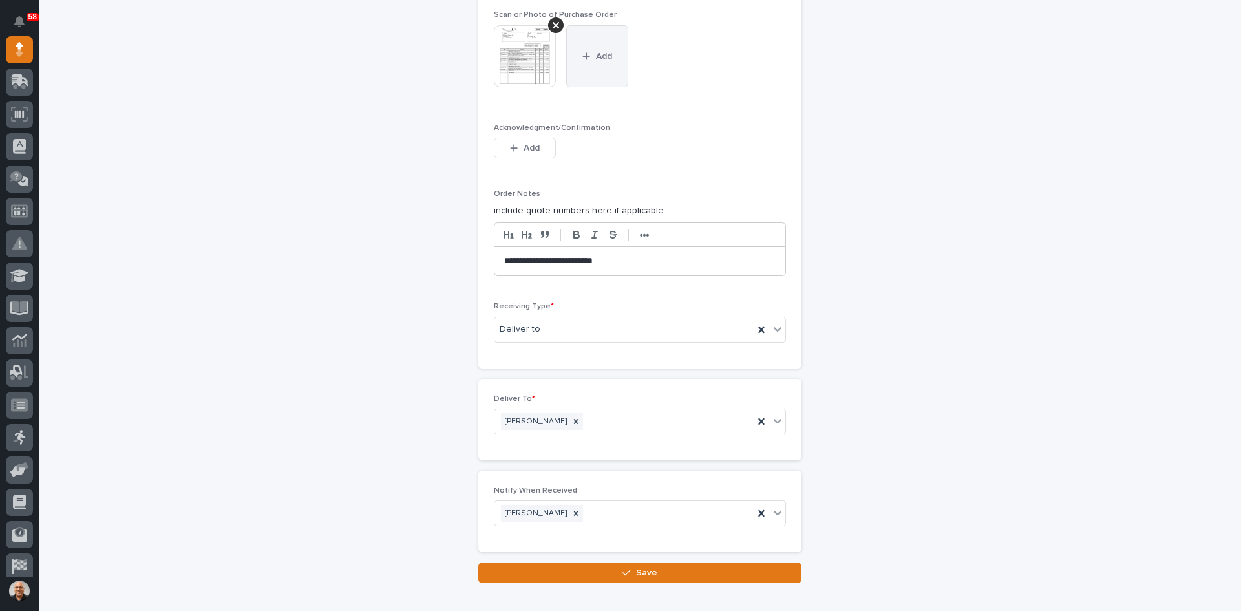
scroll to position [1284, 0]
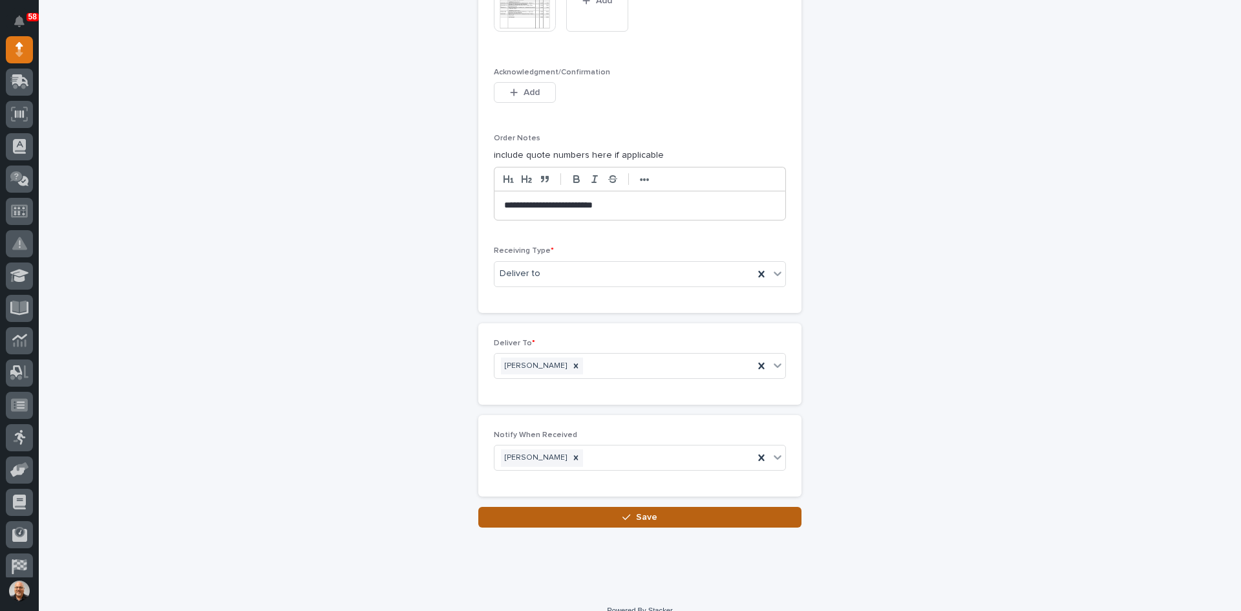
click at [636, 511] on span "Save" at bounding box center [646, 517] width 21 height 12
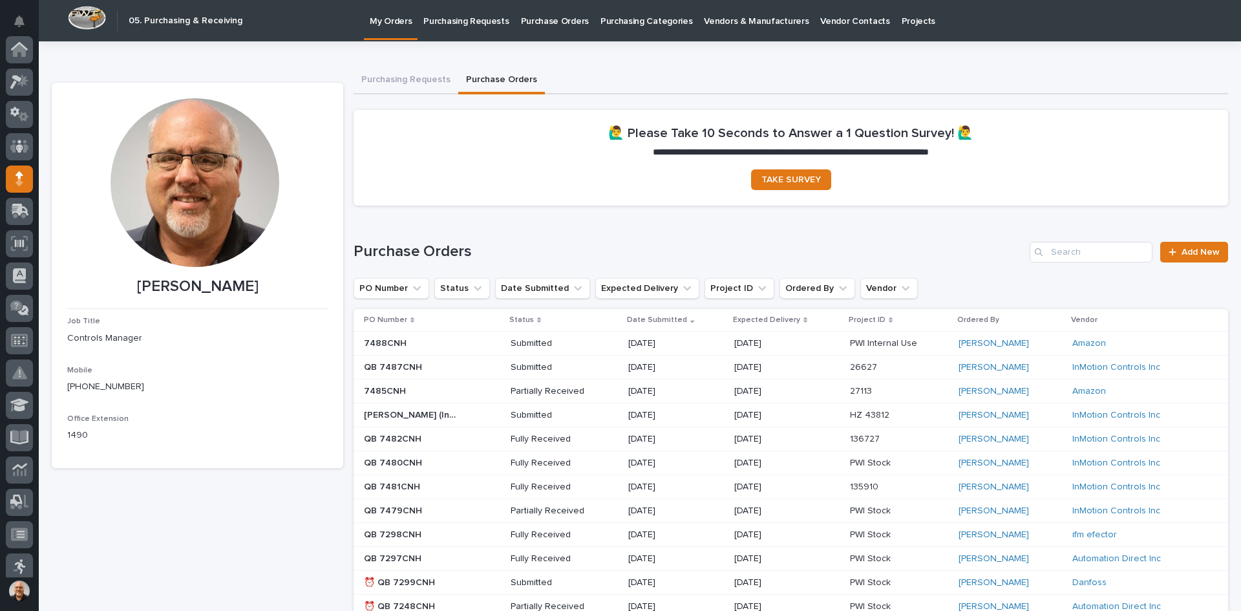
scroll to position [129, 0]
